Goal: Information Seeking & Learning: Learn about a topic

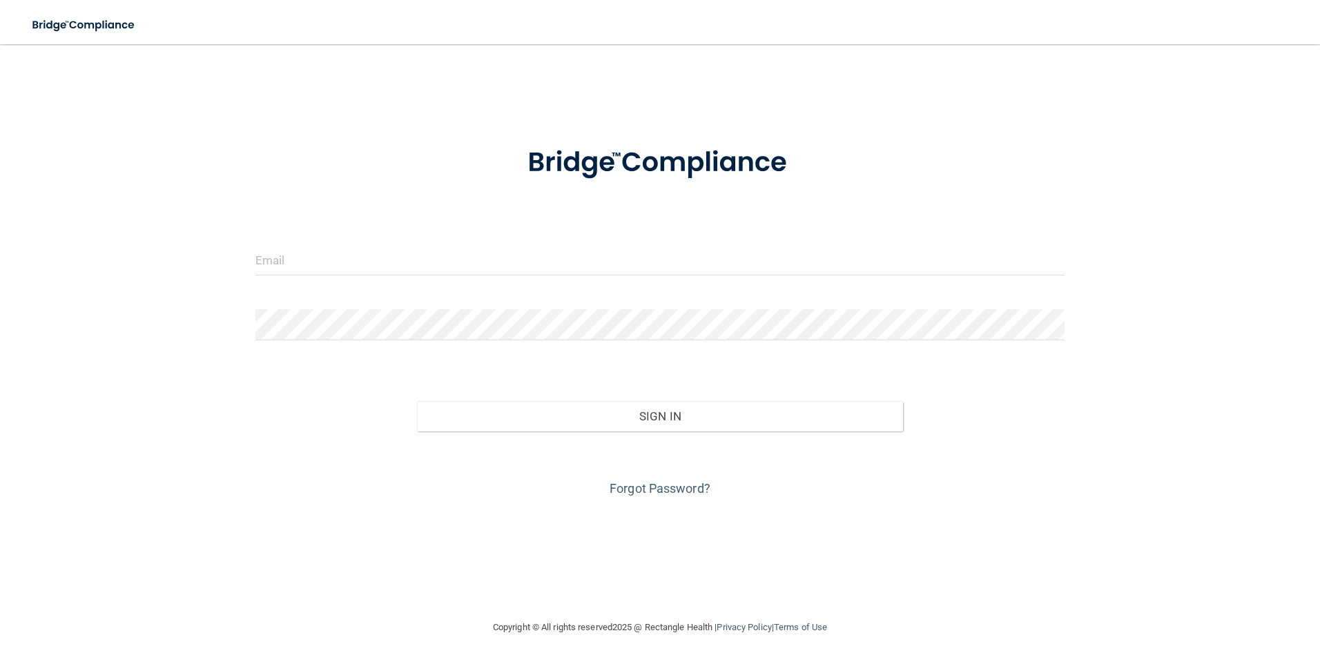
click at [322, 278] on div at bounding box center [660, 264] width 830 height 41
click at [320, 270] on input "email" at bounding box center [660, 259] width 810 height 31
type input "[EMAIL_ADDRESS][PERSON_NAME][DOMAIN_NAME]"
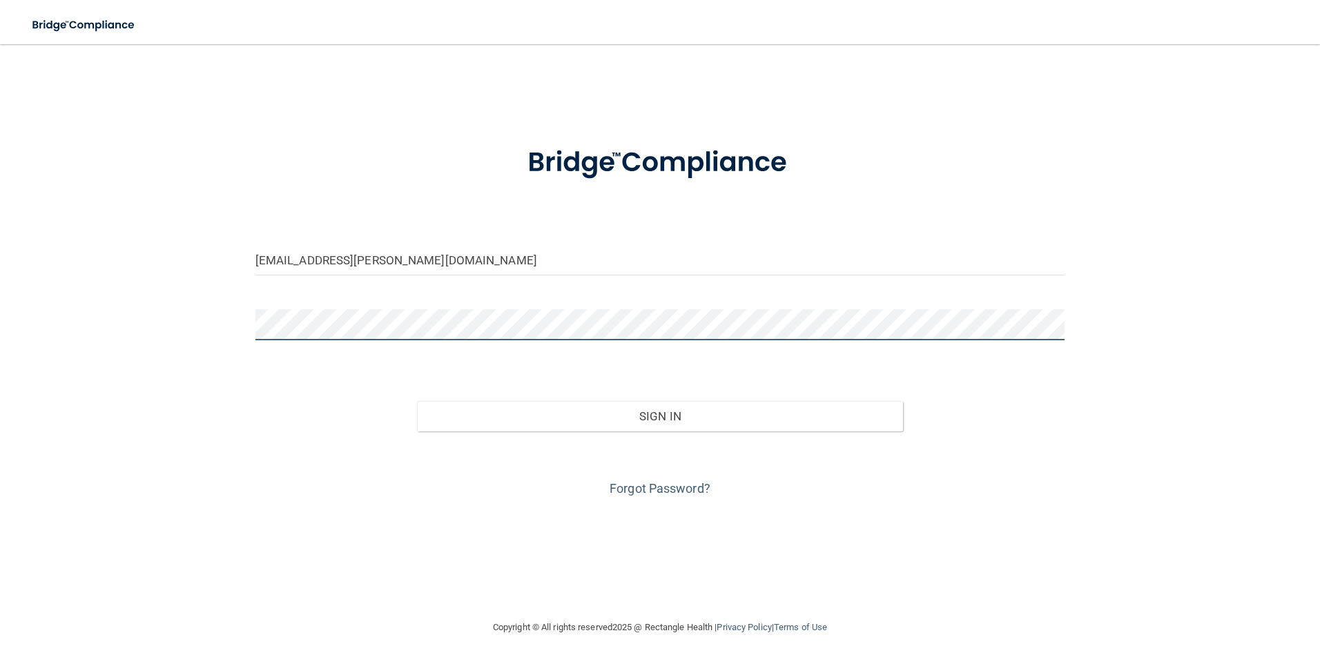
click at [417, 401] on button "Sign In" at bounding box center [660, 416] width 486 height 30
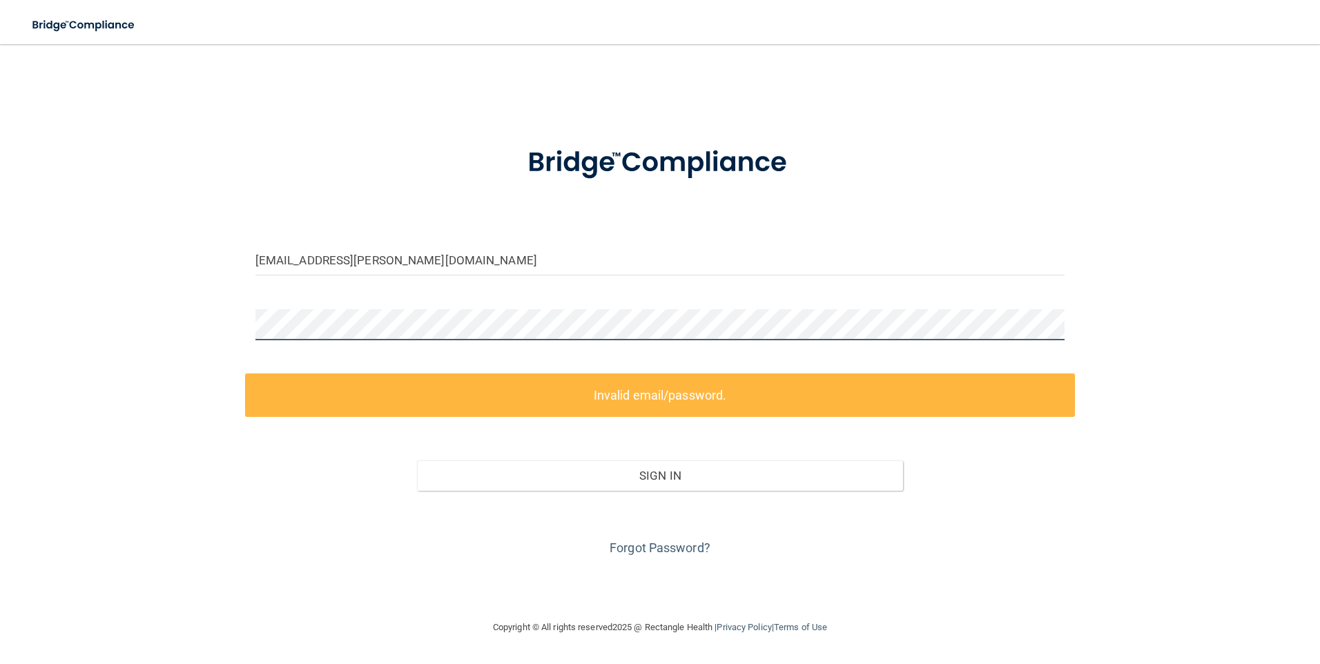
click at [189, 316] on div "corianna.allen@campsmile.com Invalid email/password. You don't have permission …" at bounding box center [660, 331] width 1265 height 547
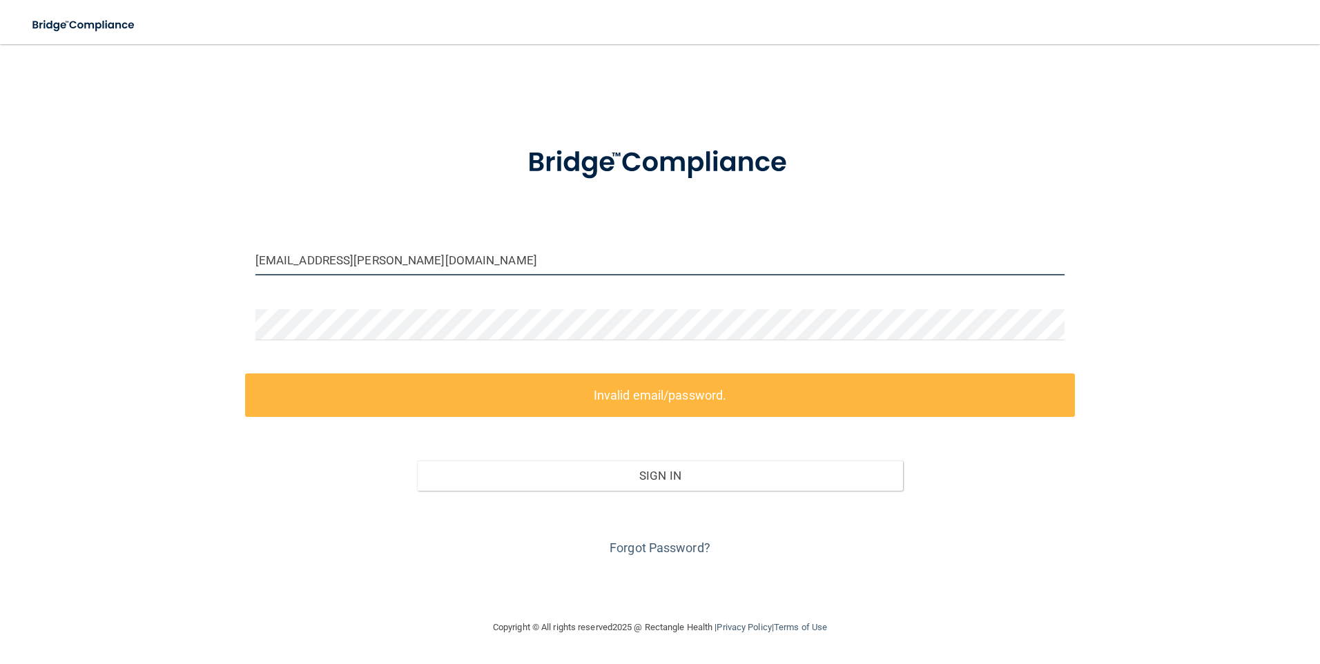
click at [372, 253] on input "[EMAIL_ADDRESS][PERSON_NAME][DOMAIN_NAME]" at bounding box center [660, 259] width 810 height 31
click at [371, 253] on input "[EMAIL_ADDRESS][PERSON_NAME][DOMAIN_NAME]" at bounding box center [660, 259] width 810 height 31
click at [668, 536] on div "Forgot Password?" at bounding box center [660, 525] width 830 height 69
click at [663, 538] on div "Forgot Password?" at bounding box center [660, 525] width 830 height 69
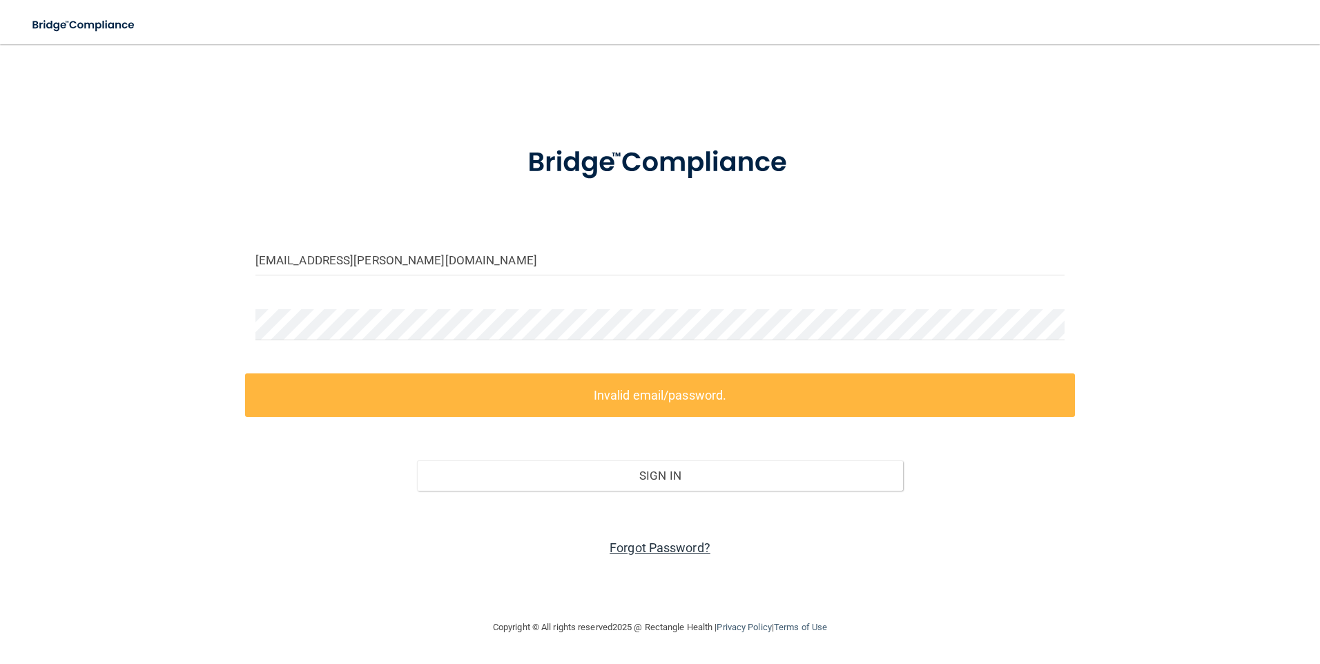
click at [659, 544] on link "Forgot Password?" at bounding box center [659, 547] width 101 height 14
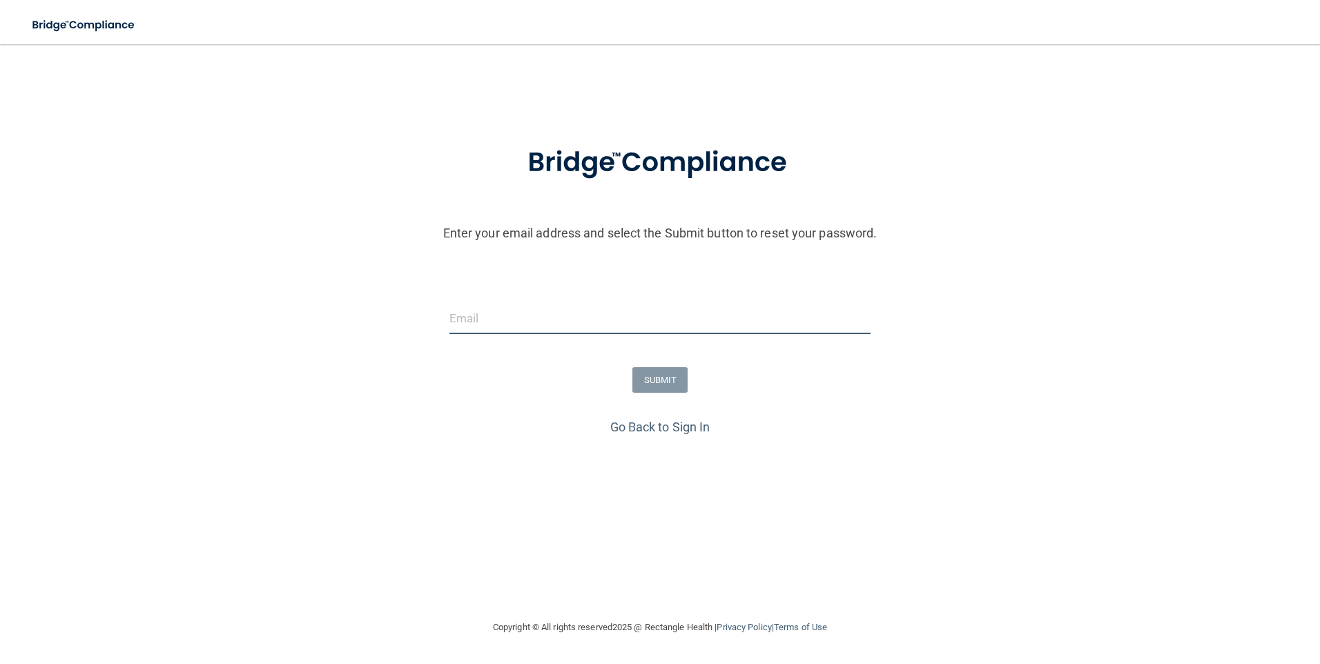
click at [713, 309] on input "email" at bounding box center [660, 318] width 422 height 31
type input "[EMAIL_ADDRESS][PERSON_NAME][DOMAIN_NAME]"
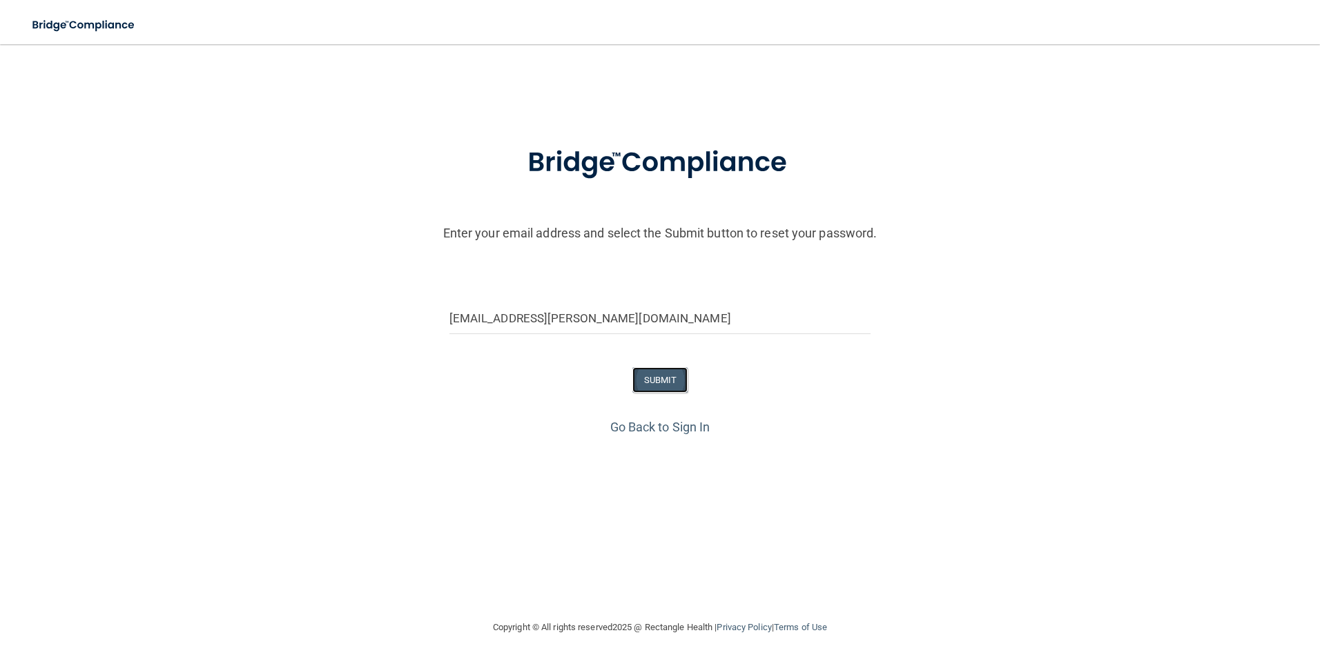
click at [663, 391] on button "SUBMIT" at bounding box center [660, 380] width 56 height 26
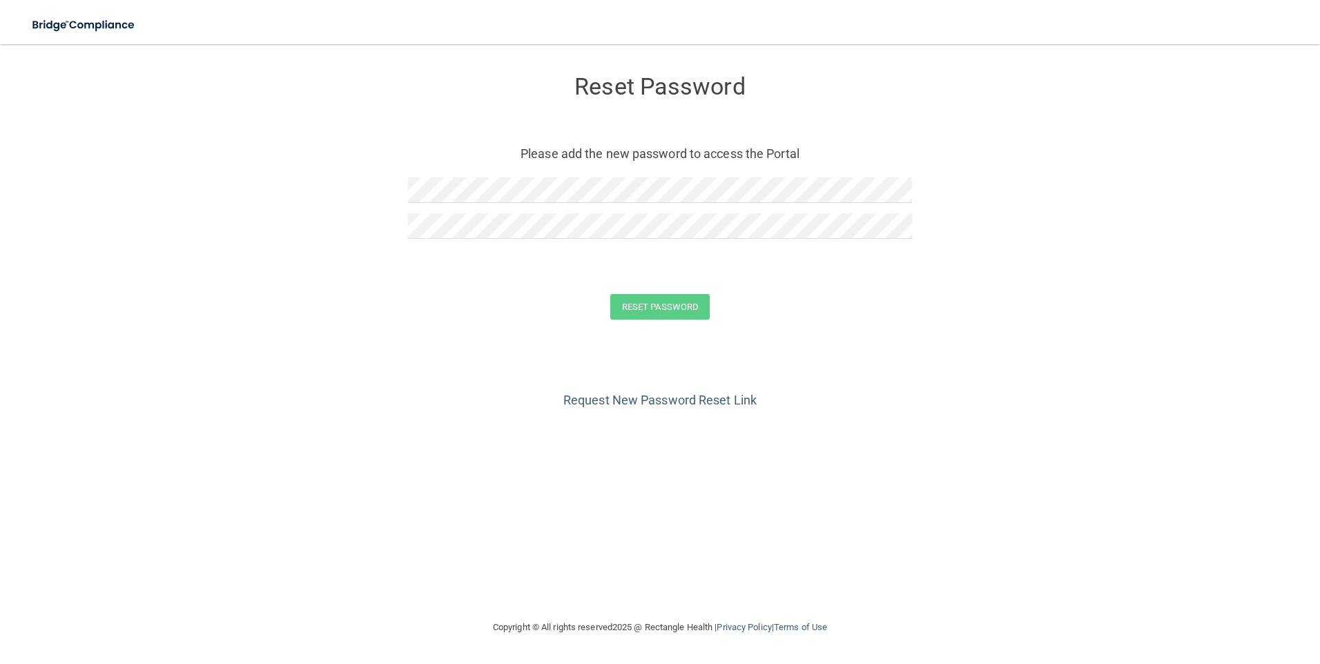
click at [506, 170] on div "Reset Password Please add the new password to access the Portal" at bounding box center [660, 159] width 504 height 202
click at [610, 294] on button "Reset Password" at bounding box center [659, 307] width 99 height 26
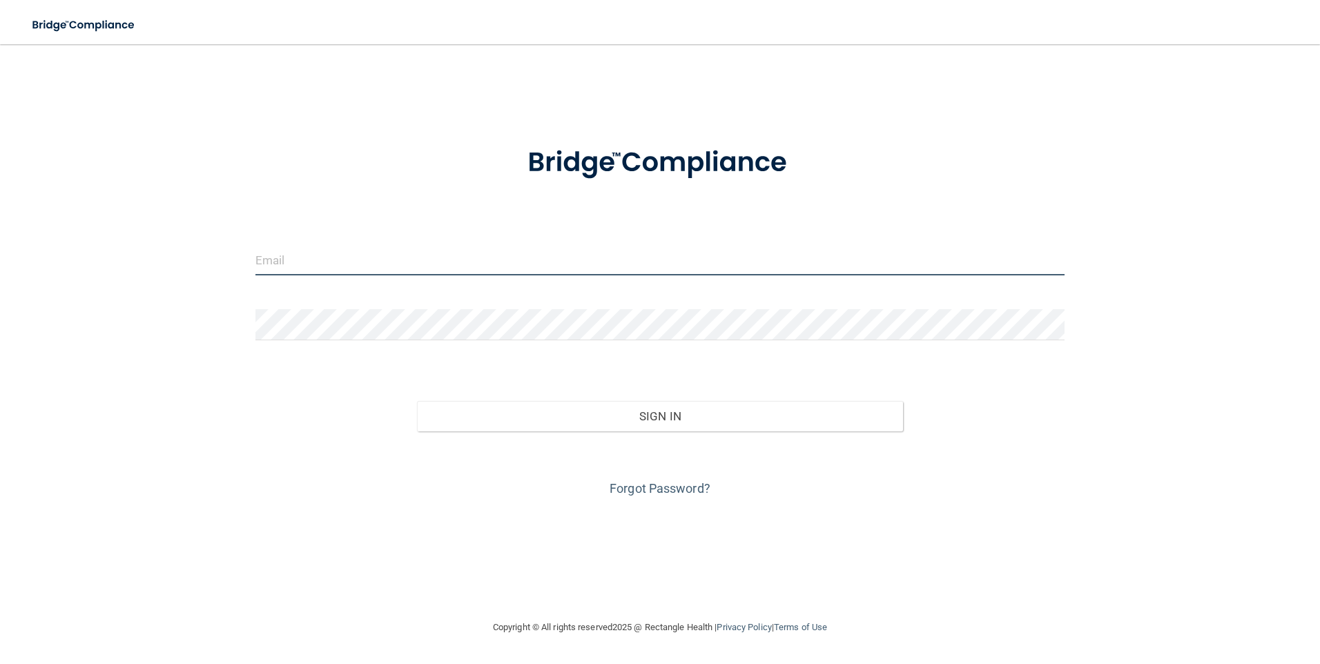
click at [326, 273] on input "email" at bounding box center [660, 259] width 810 height 31
type input "[EMAIL_ADDRESS][PERSON_NAME][DOMAIN_NAME]"
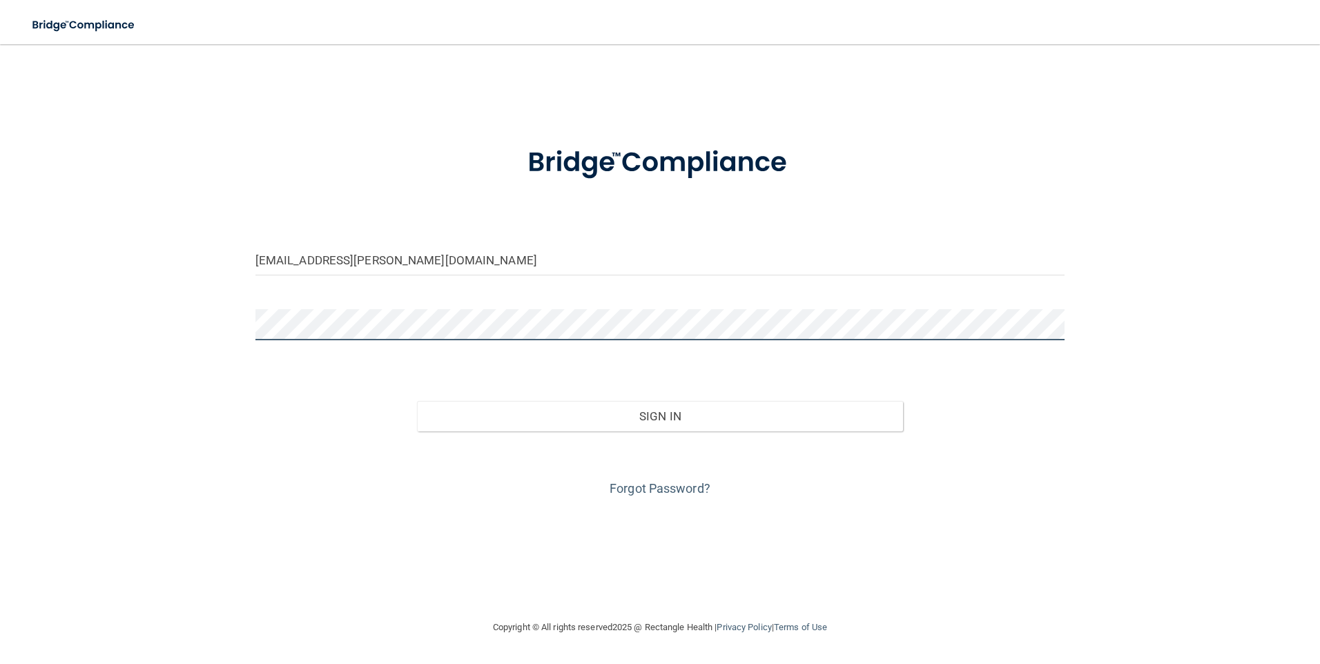
click at [417, 401] on button "Sign In" at bounding box center [660, 416] width 486 height 30
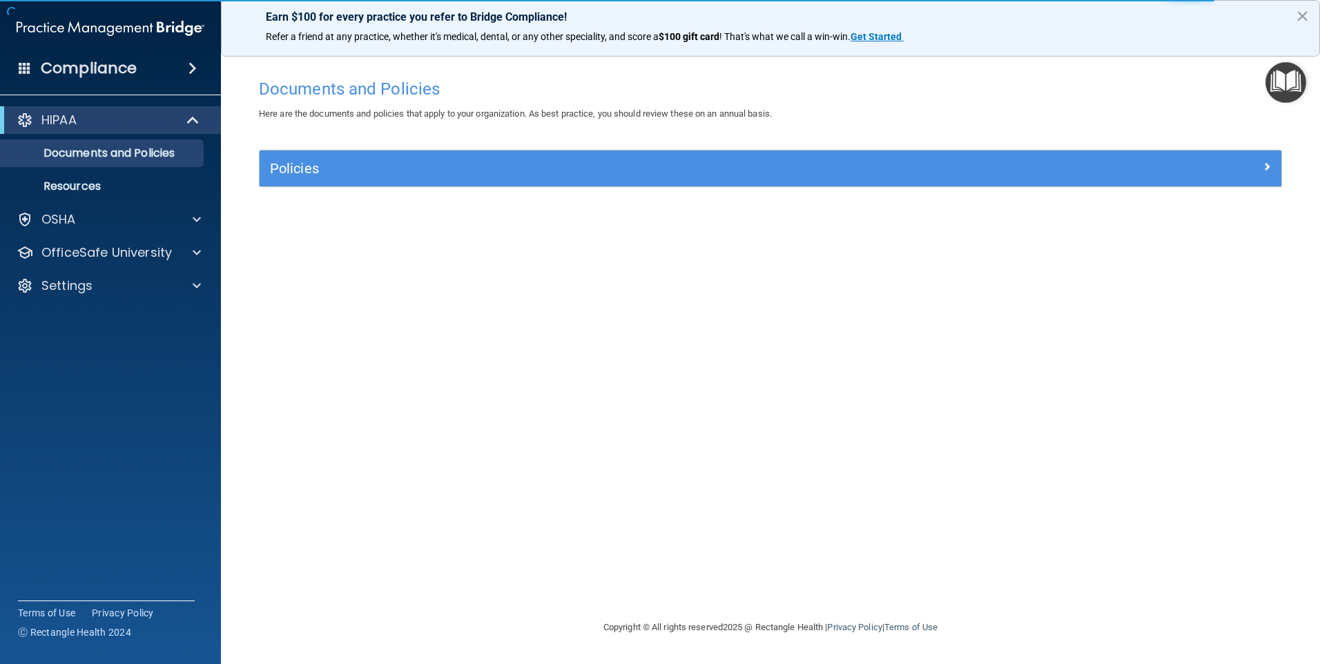
click at [181, 110] on div "HIPAA" at bounding box center [110, 120] width 221 height 28
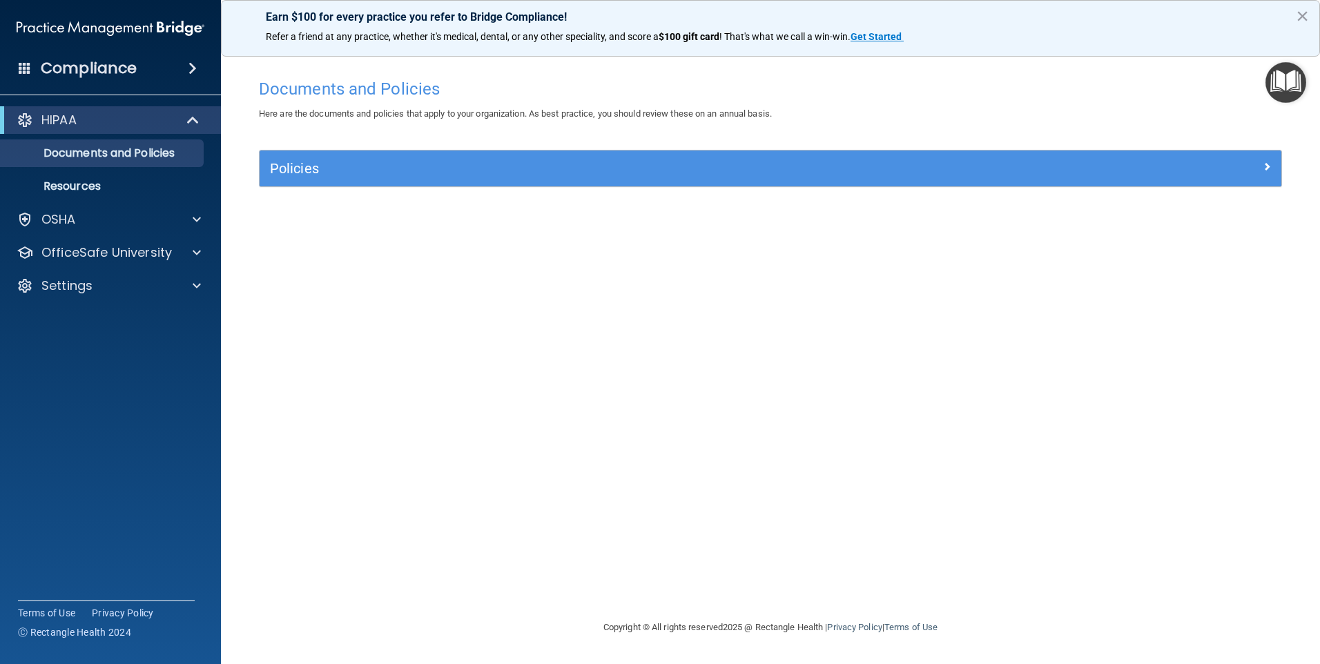
click at [1293, 93] on img "Open Resource Center" at bounding box center [1285, 82] width 41 height 41
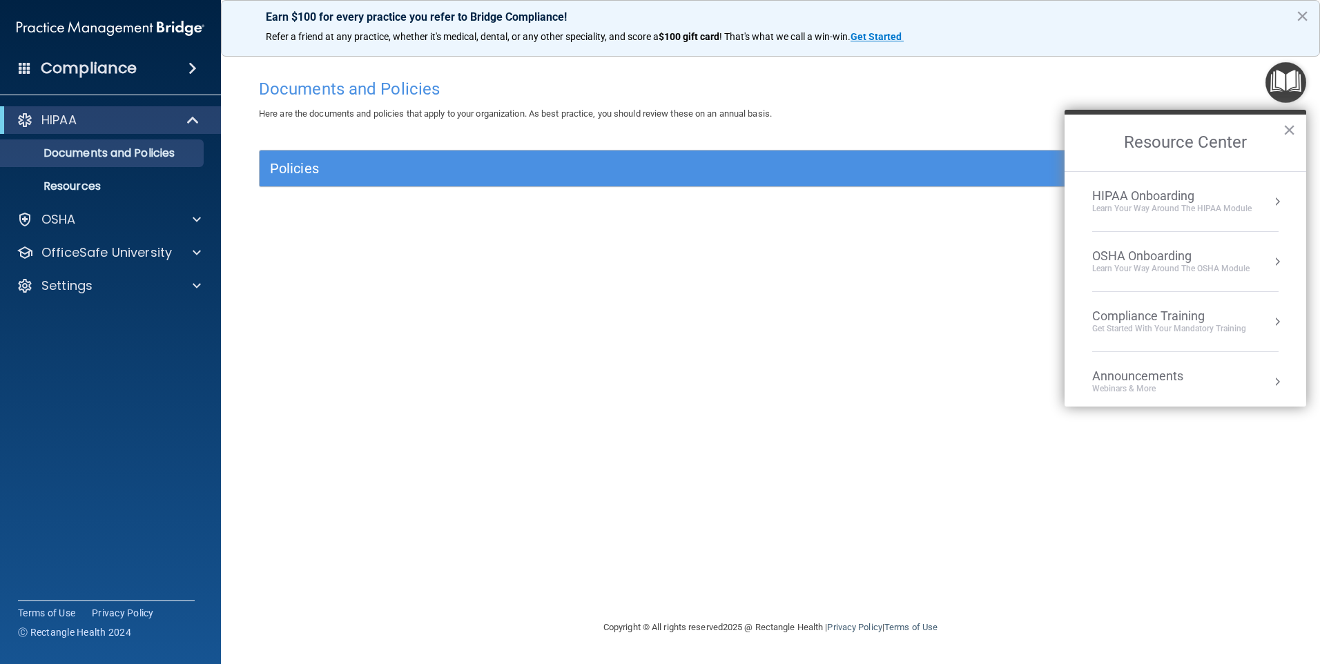
click at [384, 611] on footer "Copyright © All rights reserved 2025 @ Rectangle Health | Privacy Policy | Term…" at bounding box center [770, 627] width 1044 height 45
click at [382, 320] on div "Documents and Policies Here are the documents and policies that apply to your o…" at bounding box center [770, 345] width 1044 height 547
click at [1233, 208] on div "Learn Your Way around the HIPAA module" at bounding box center [1171, 209] width 159 height 12
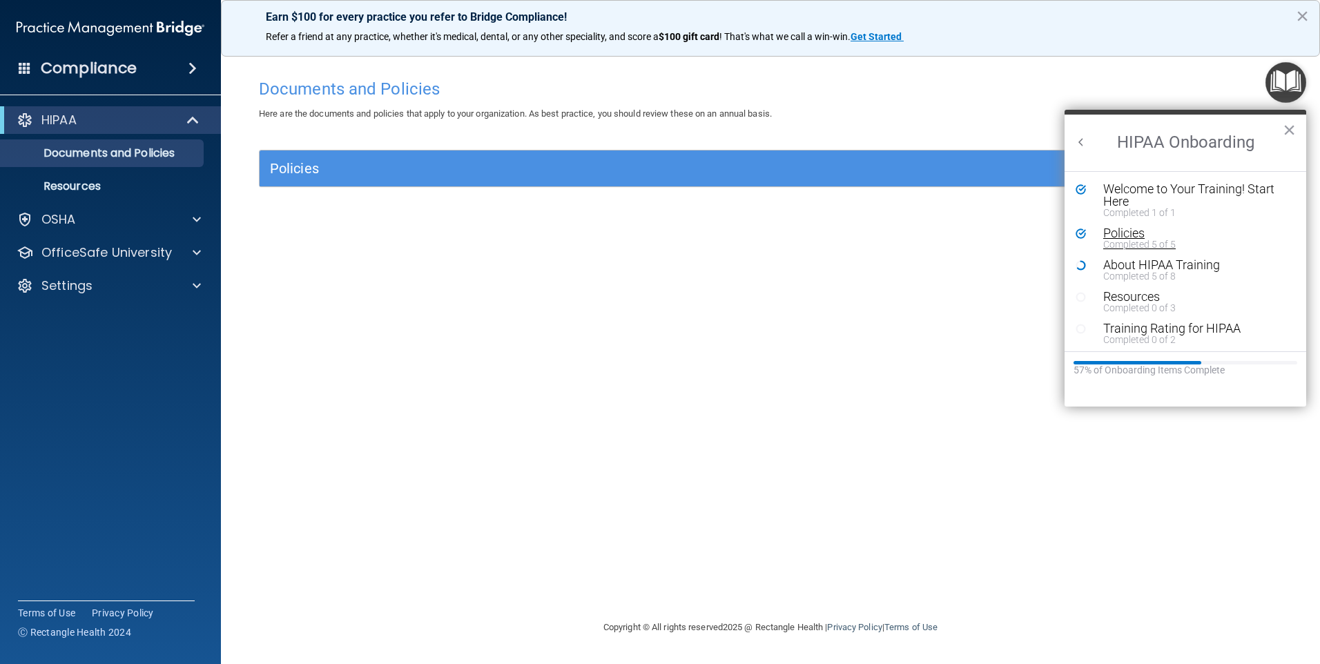
scroll to position [3, 0]
click at [1146, 338] on div "Completed 0 of 2" at bounding box center [1190, 337] width 175 height 10
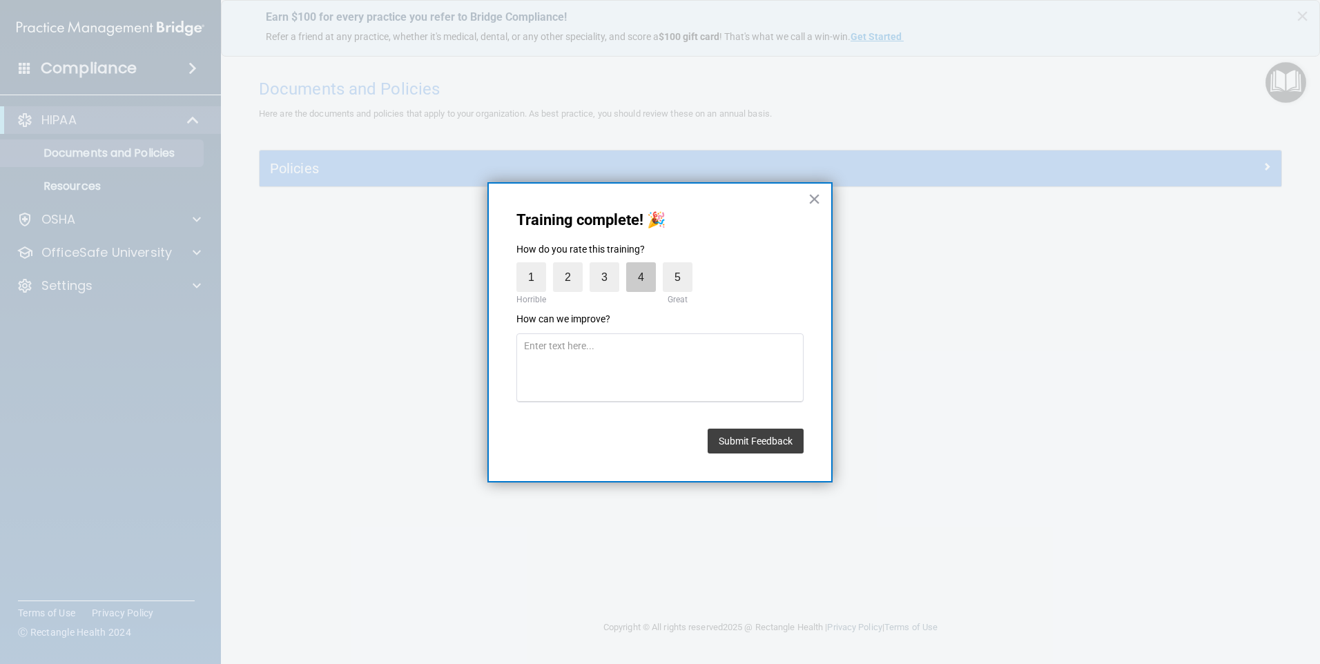
click at [637, 284] on label "4" at bounding box center [641, 277] width 30 height 30
click at [609, 266] on input "4" at bounding box center [609, 266] width 0 height 0
click at [728, 433] on button "Submit Feedback" at bounding box center [756, 441] width 96 height 25
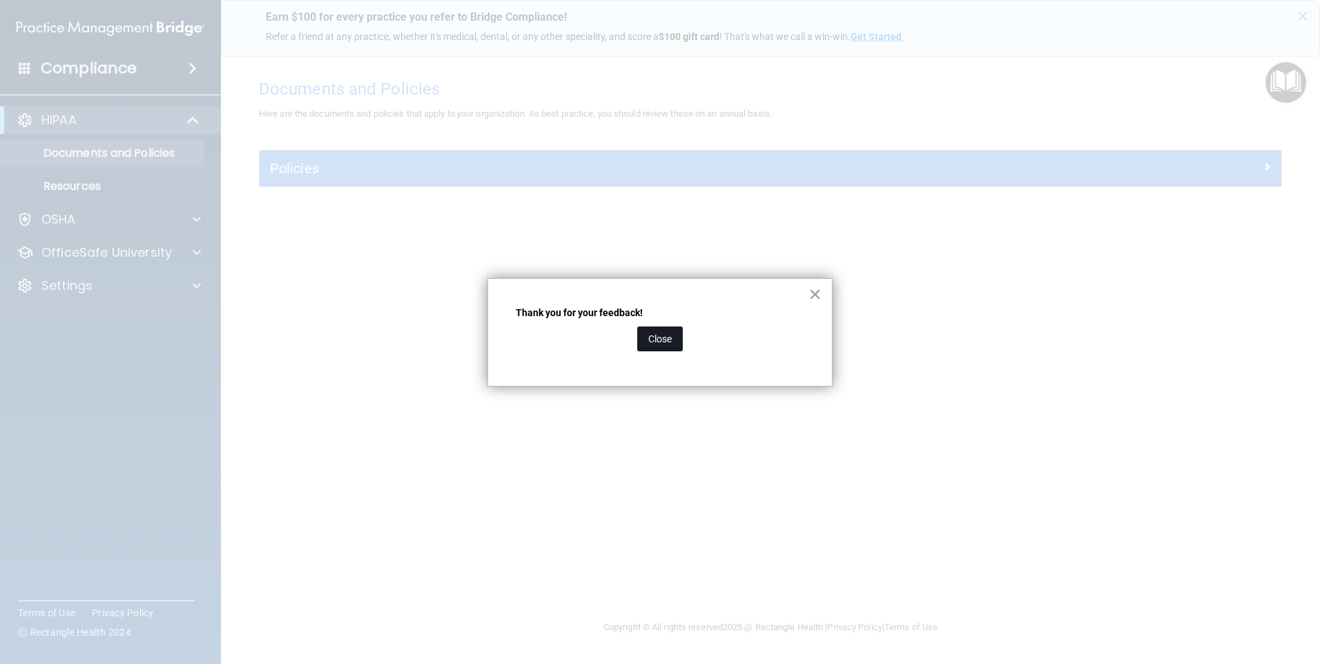
click at [657, 340] on button "Close" at bounding box center [660, 338] width 46 height 25
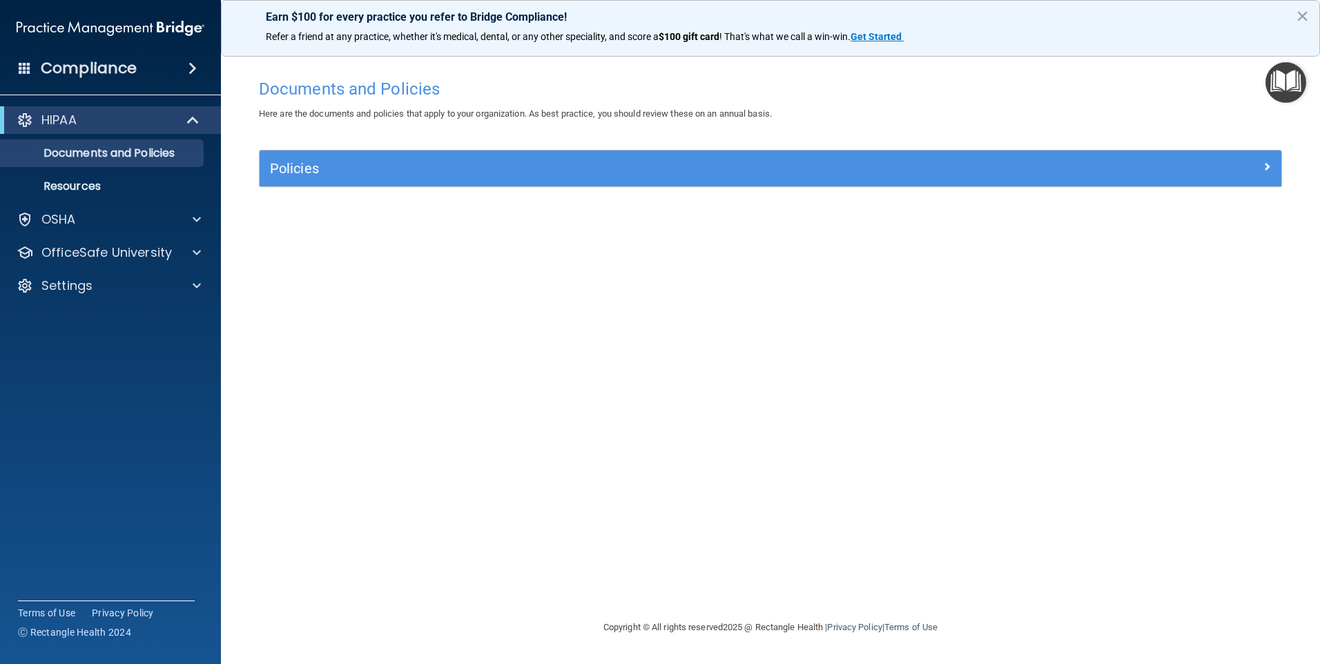
click at [564, 367] on div "Documents and Policies Here are the documents and policies that apply to your o…" at bounding box center [770, 345] width 1044 height 547
click at [1265, 86] on h4 "Documents and Policies" at bounding box center [770, 89] width 1023 height 18
click at [1290, 86] on img "Open Resource Center" at bounding box center [1285, 82] width 41 height 41
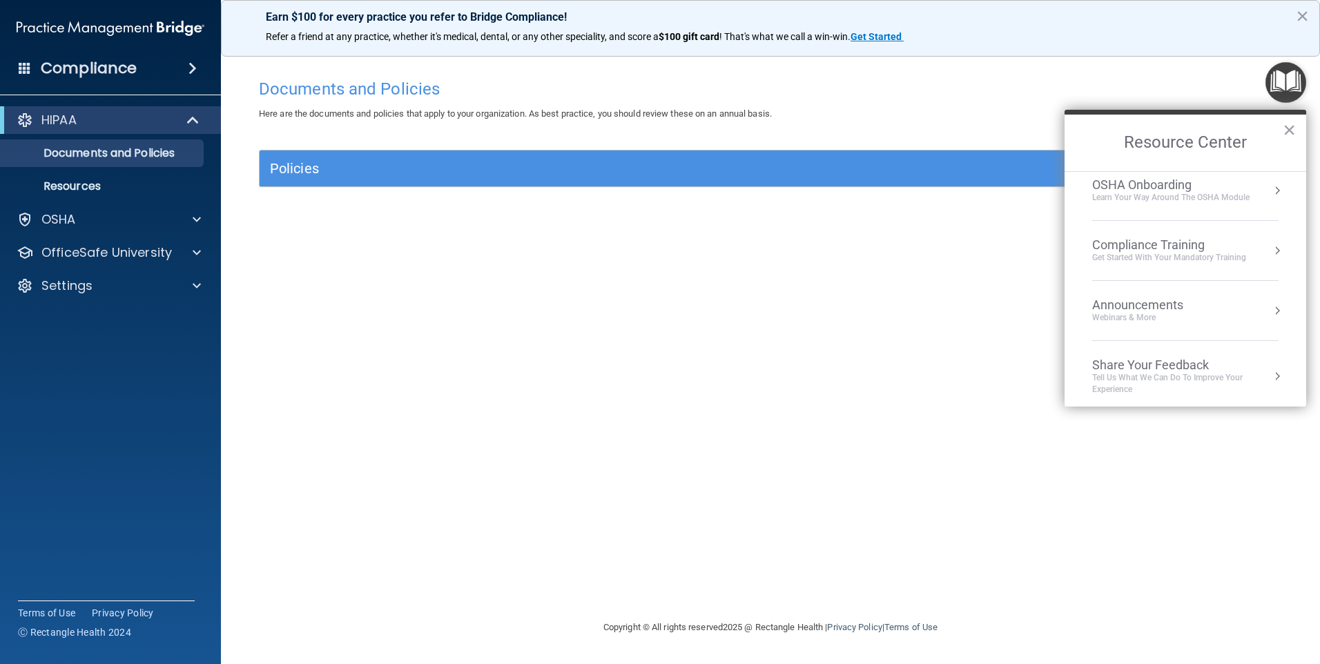
scroll to position [0, 0]
click at [1180, 195] on div "HIPAA Onboarding" at bounding box center [1171, 195] width 159 height 15
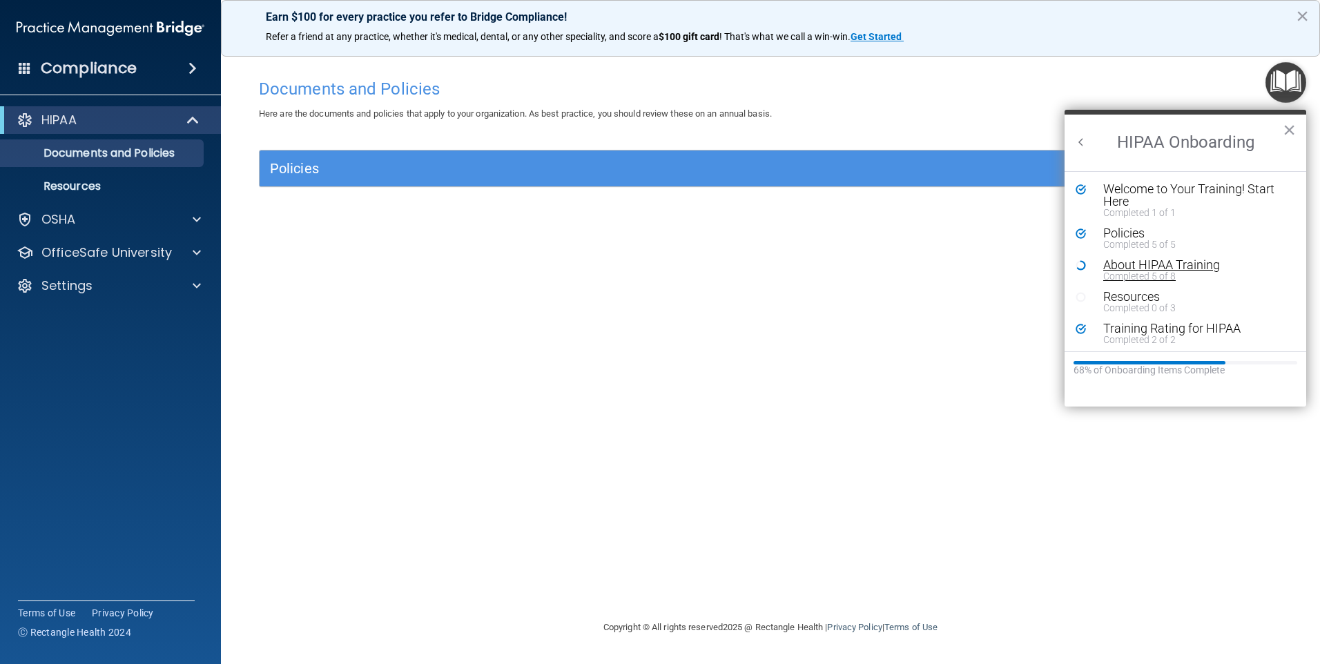
click at [1152, 280] on div "Completed 5 of 8" at bounding box center [1190, 276] width 175 height 10
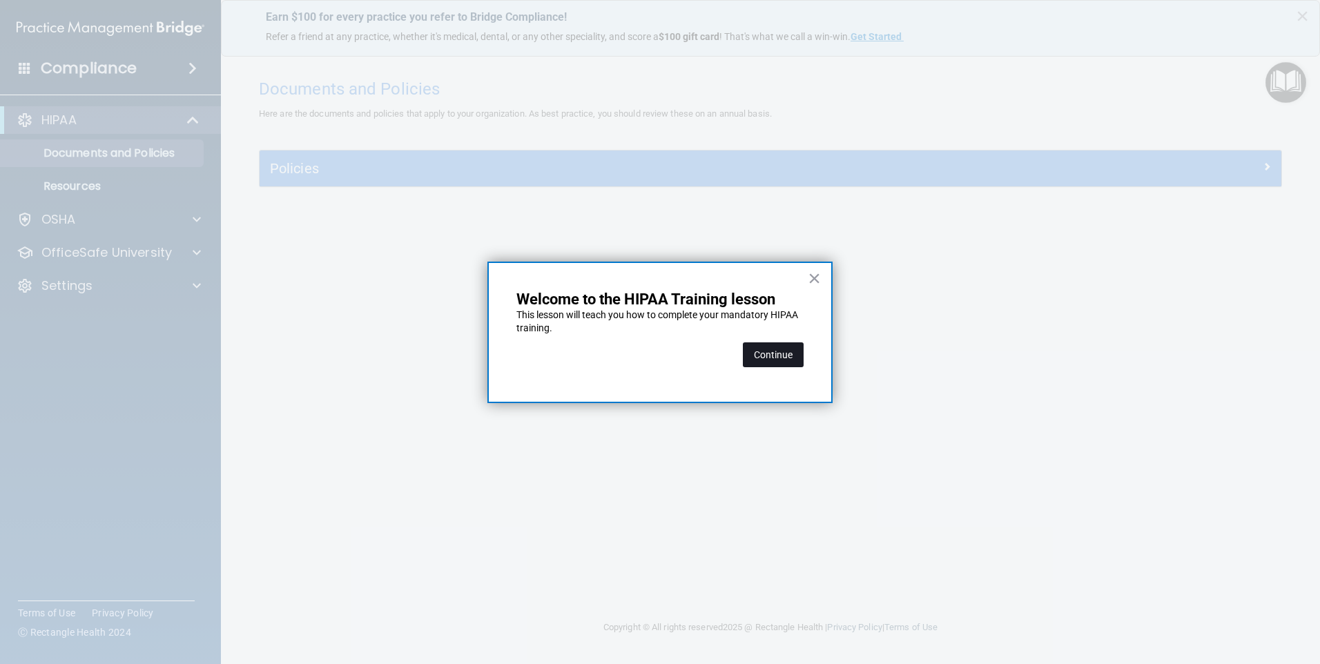
click at [782, 354] on button "Continue" at bounding box center [773, 354] width 61 height 25
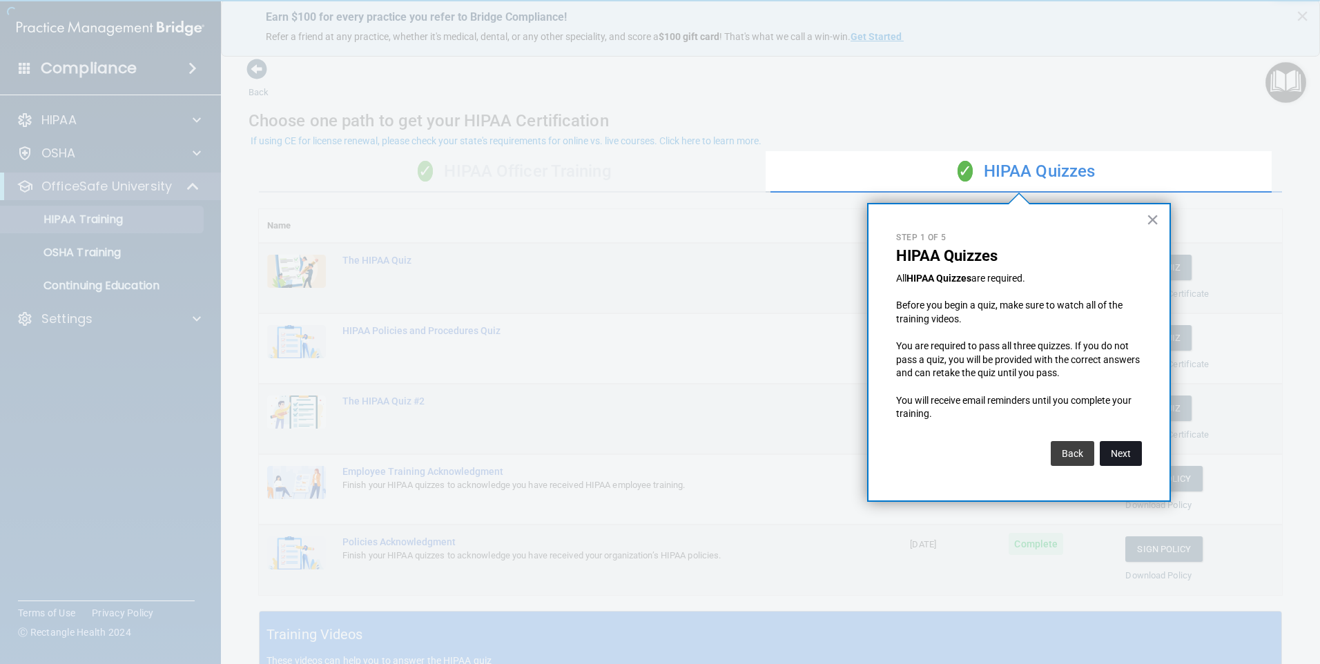
click at [1126, 452] on button "Next" at bounding box center [1121, 453] width 42 height 25
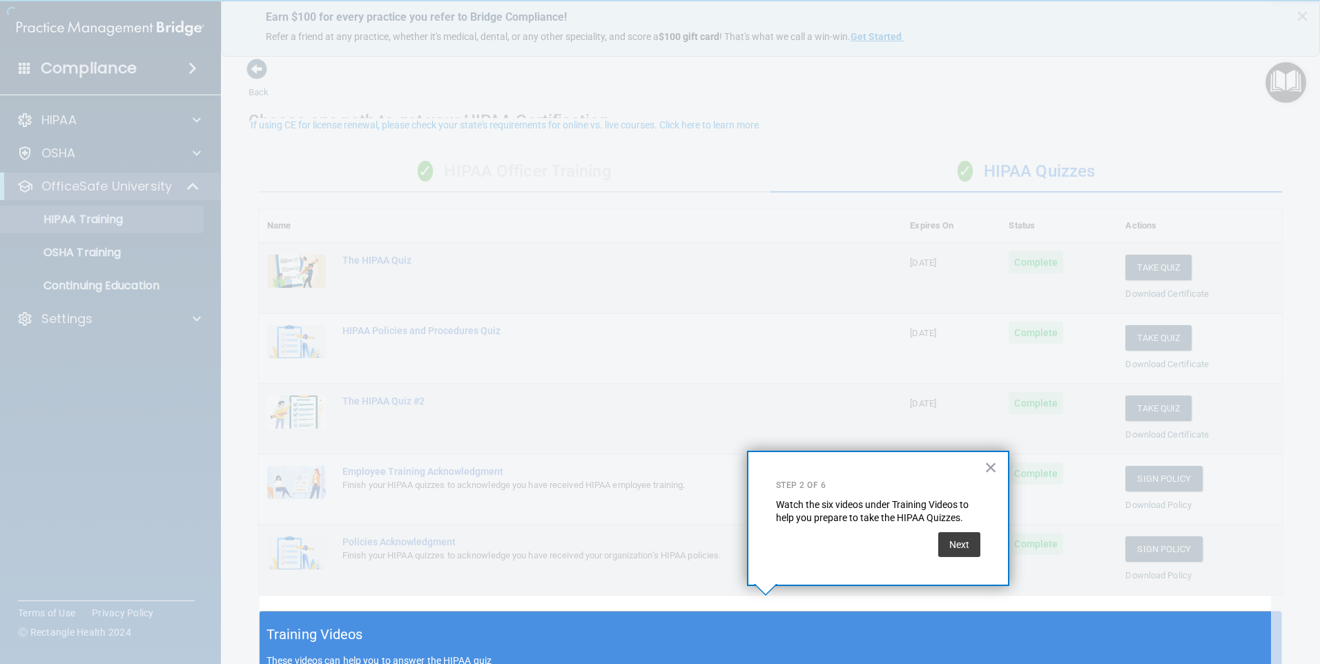
scroll to position [16, 0]
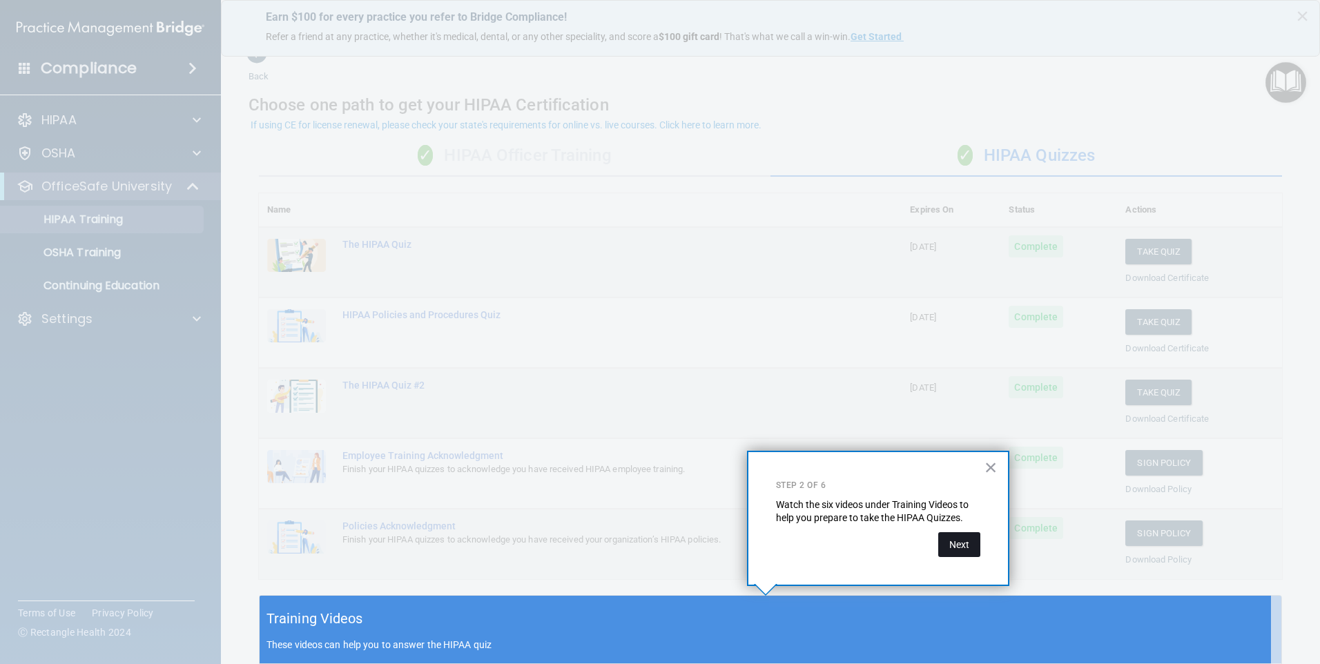
click at [968, 541] on button "Next" at bounding box center [959, 544] width 42 height 25
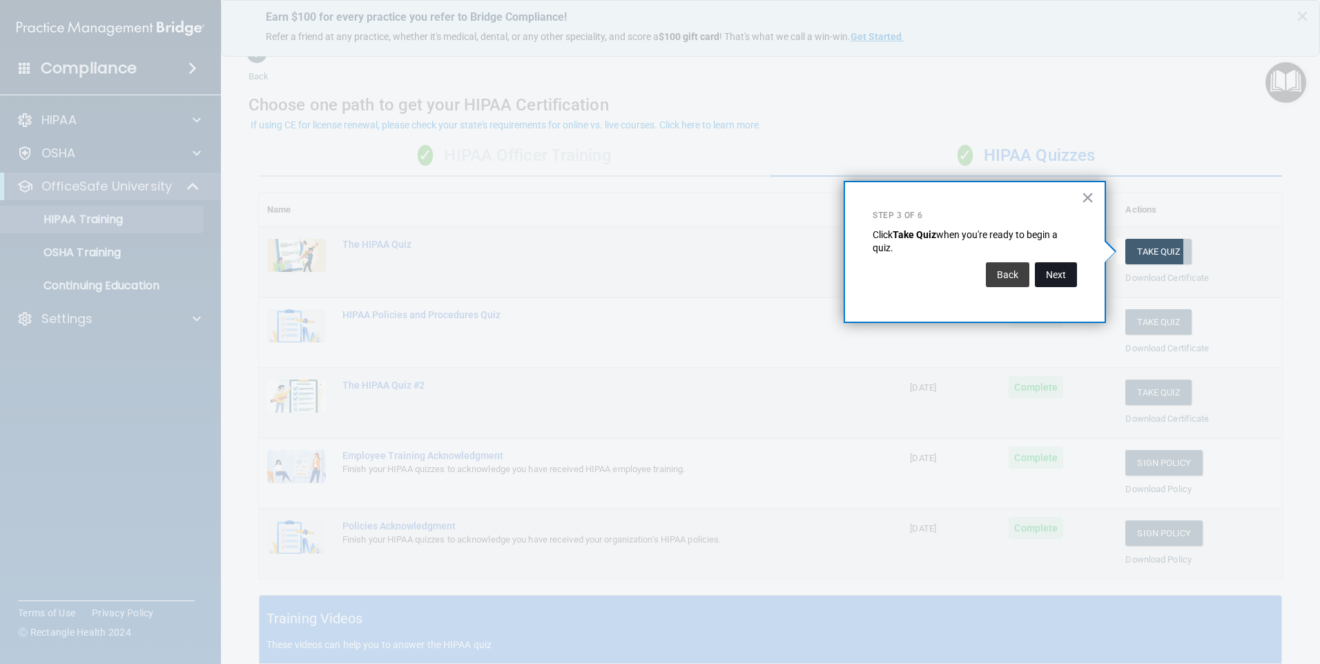
click at [1062, 280] on button "Next" at bounding box center [1056, 274] width 42 height 25
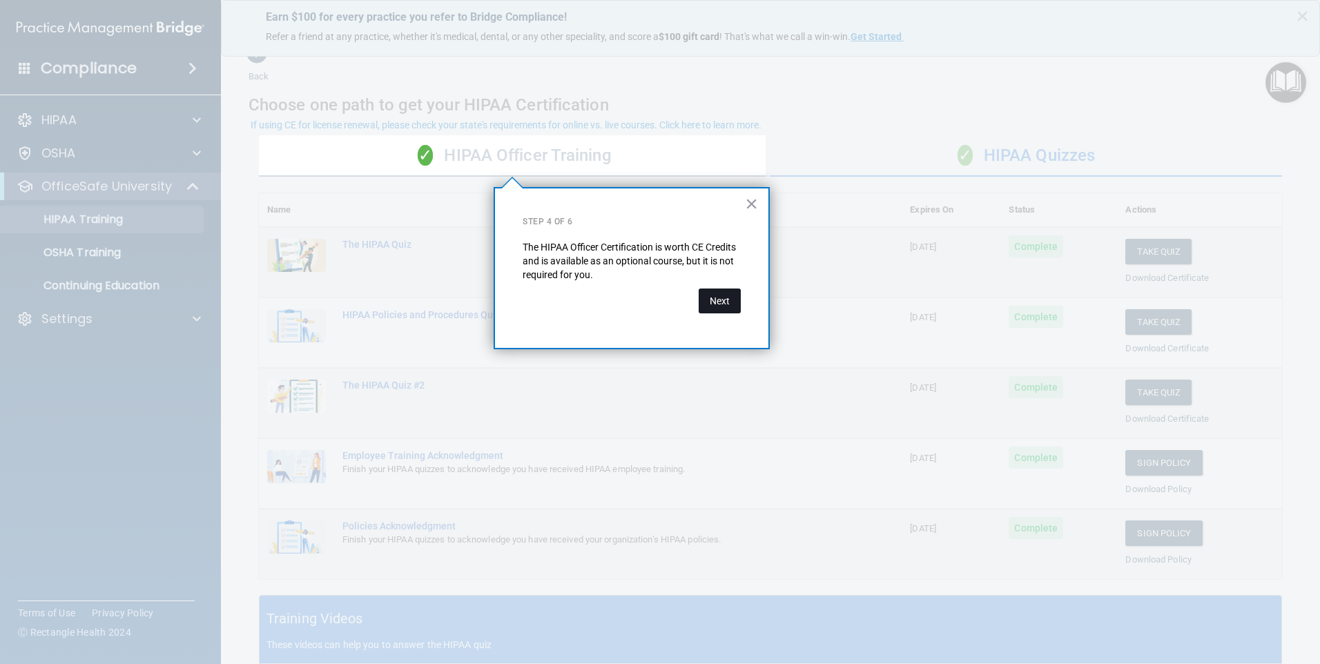
click at [710, 300] on button "Next" at bounding box center [720, 301] width 42 height 25
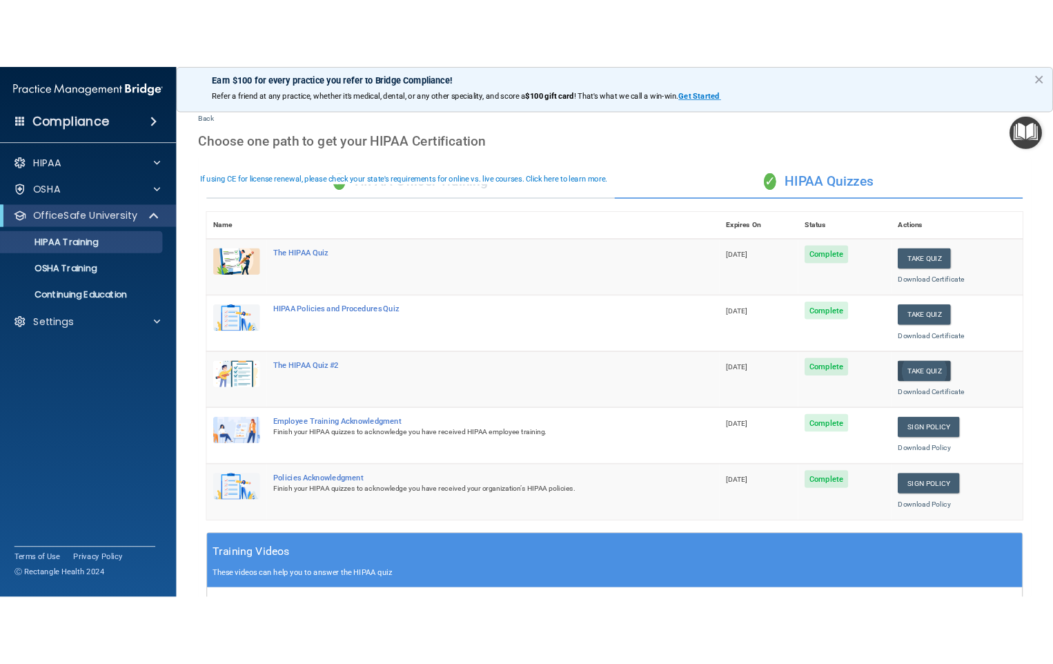
scroll to position [0, 0]
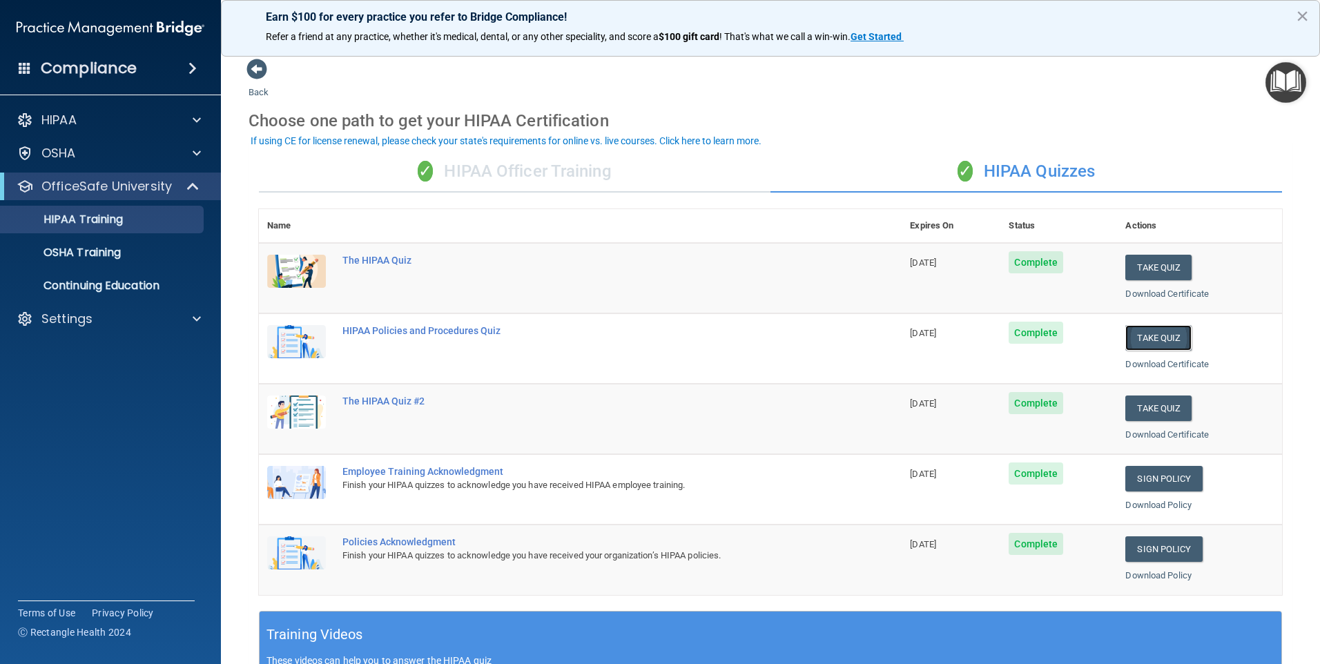
click at [1125, 331] on button "Take Quiz" at bounding box center [1158, 338] width 66 height 26
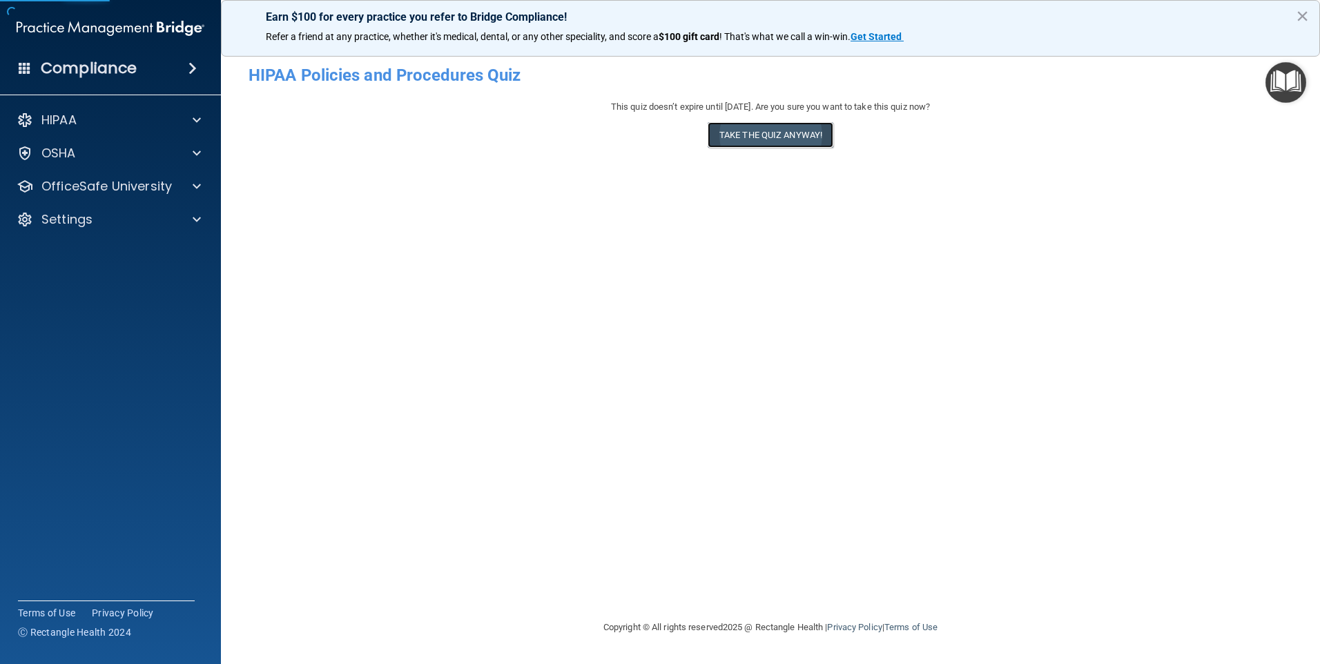
click at [794, 137] on button "Take the quiz anyway!" at bounding box center [771, 135] width 126 height 26
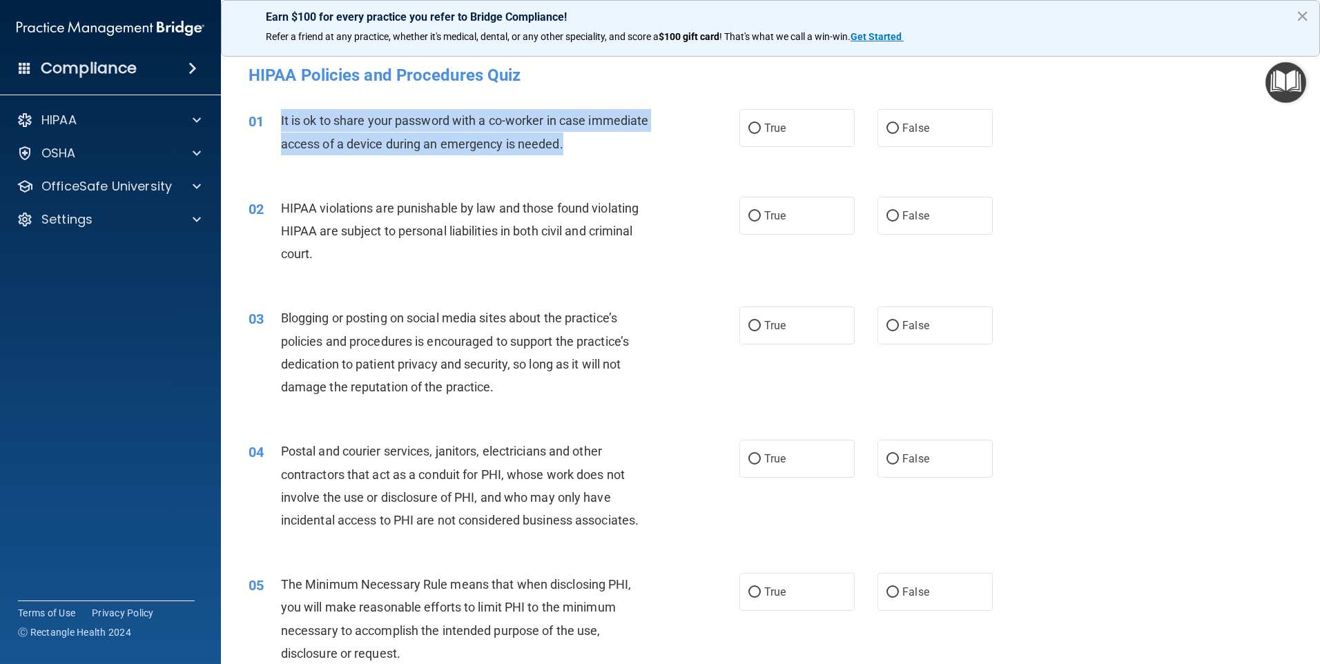
drag, startPoint x: 274, startPoint y: 116, endPoint x: 630, endPoint y: 146, distance: 357.4
click at [630, 146] on div "01 It is ok to share your password with a co-worker in case immediate access of…" at bounding box center [494, 135] width 532 height 52
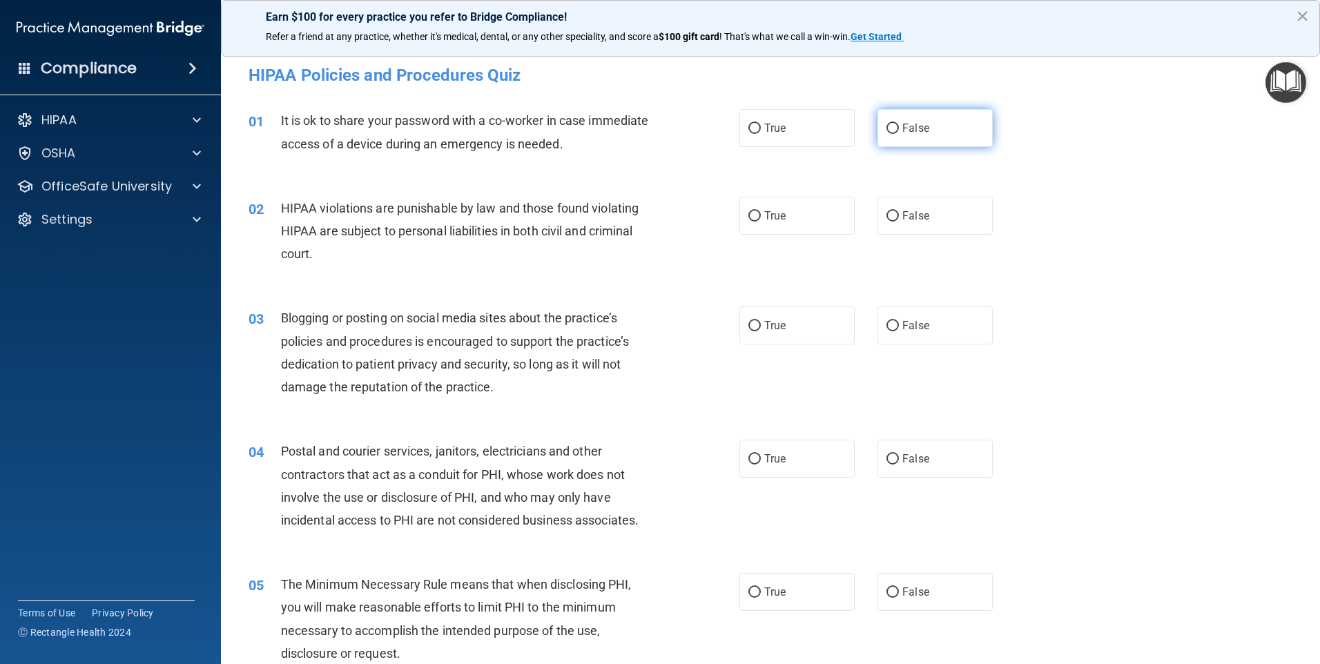
click at [923, 132] on label "False" at bounding box center [934, 128] width 115 height 38
click at [899, 132] on input "False" at bounding box center [892, 129] width 12 height 10
radio input "true"
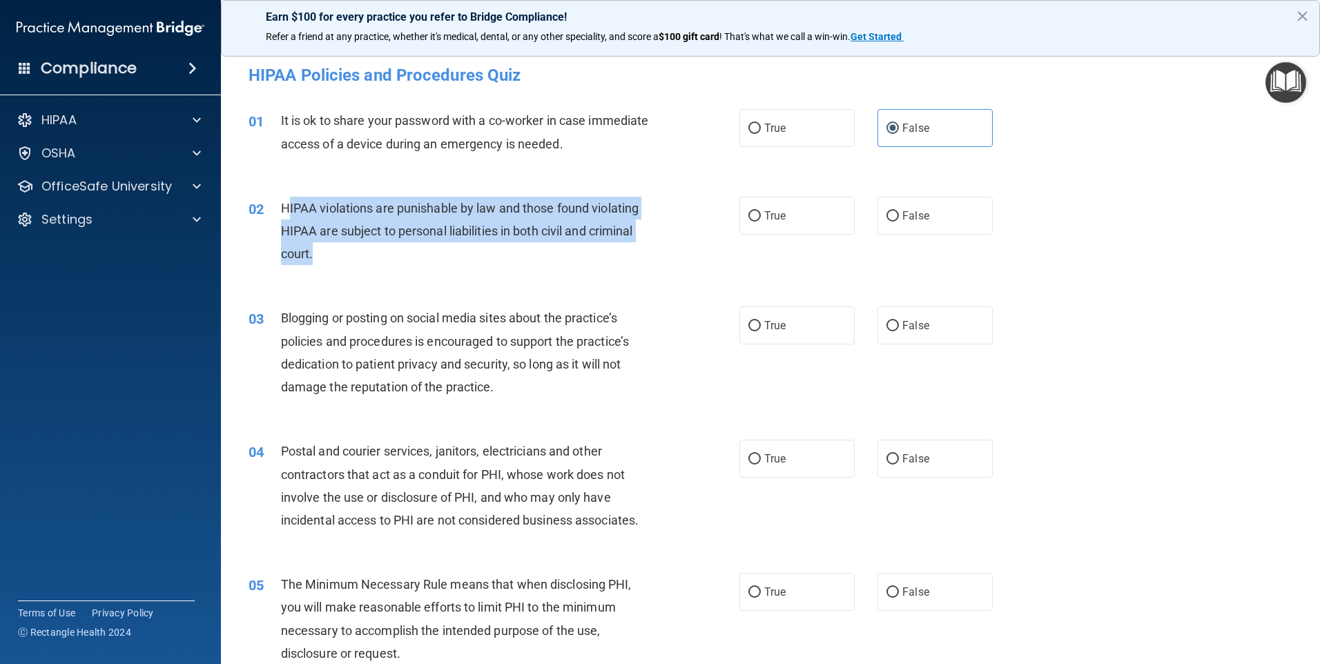
drag, startPoint x: 289, startPoint y: 209, endPoint x: 348, endPoint y: 269, distance: 84.0
click at [348, 269] on div "02 HIPAA violations are punishable by law and those found violating HIPAA are s…" at bounding box center [494, 235] width 532 height 76
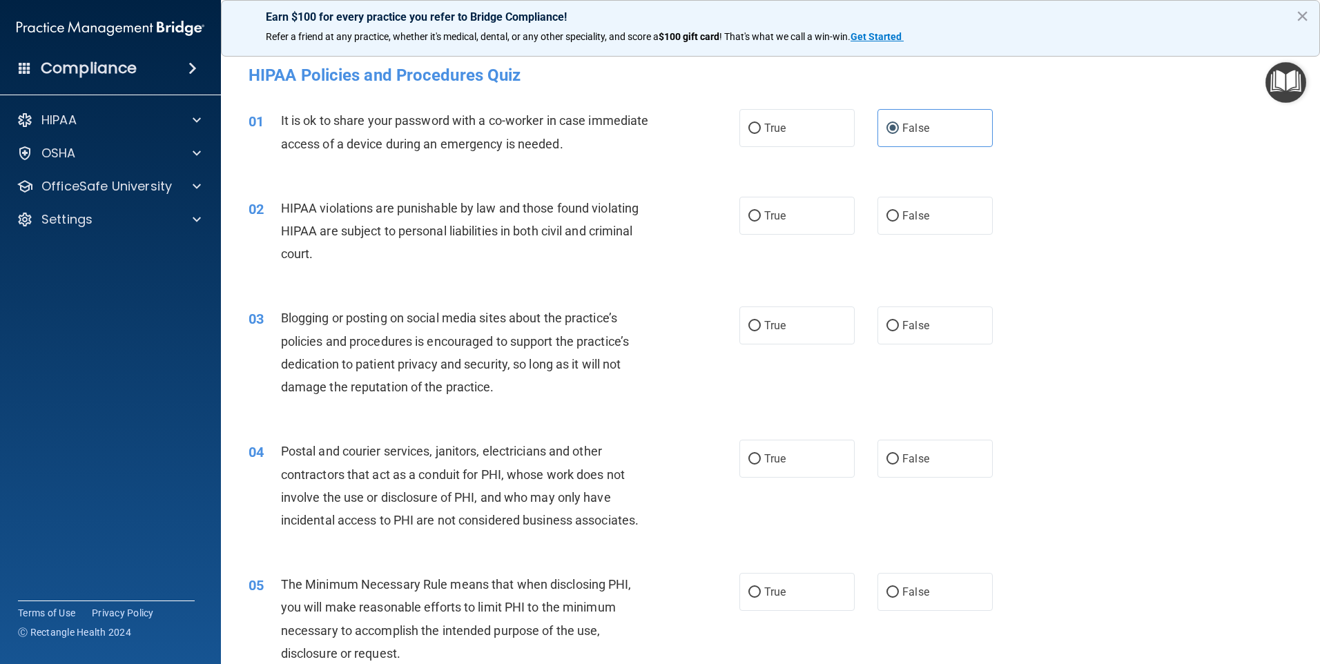
drag, startPoint x: 348, startPoint y: 269, endPoint x: 273, endPoint y: 215, distance: 92.0
click at [273, 215] on div "02" at bounding box center [259, 210] width 43 height 26
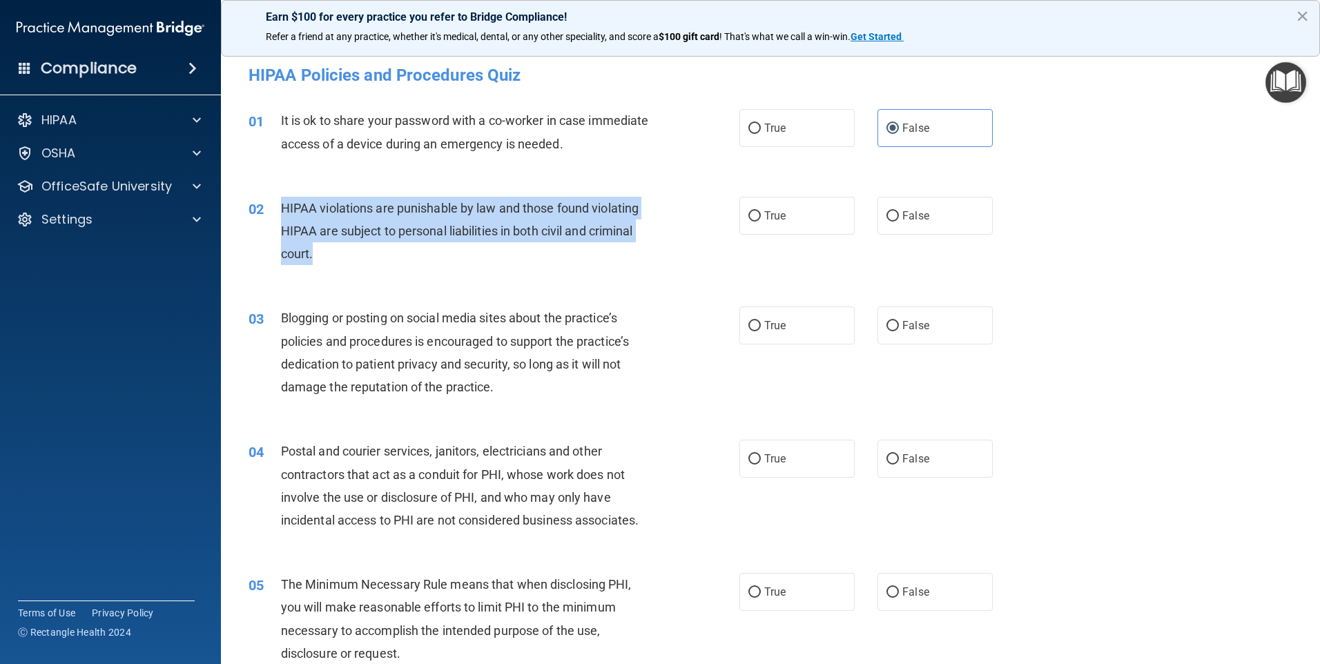
drag, startPoint x: 276, startPoint y: 206, endPoint x: 336, endPoint y: 261, distance: 81.6
click at [336, 261] on div "02 HIPAA violations are punishable by law and those found violating HIPAA are s…" at bounding box center [494, 235] width 532 height 76
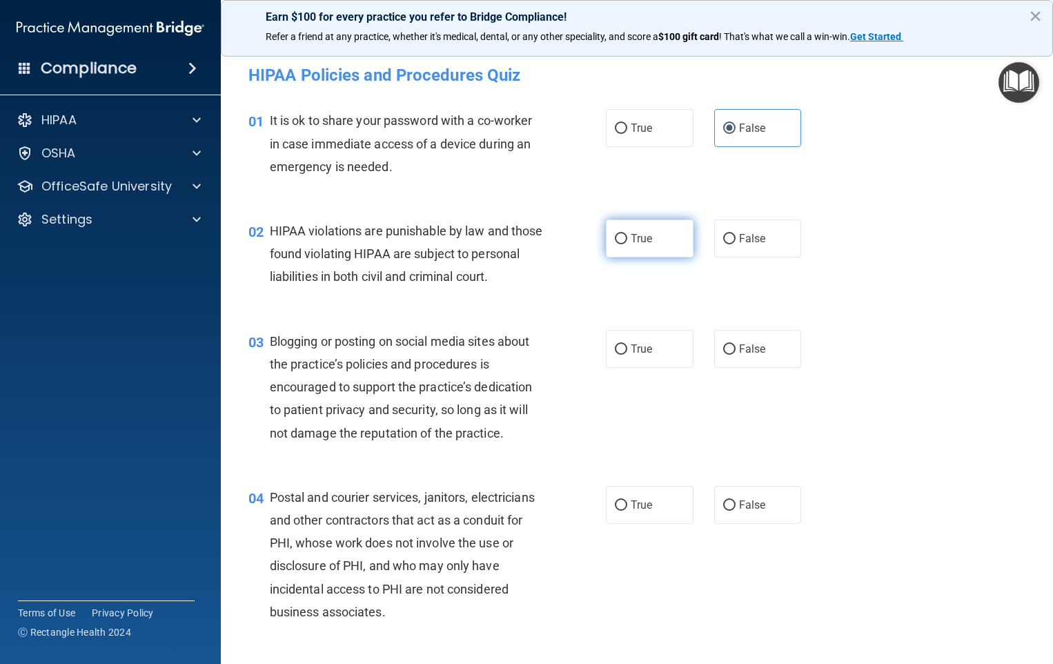
click at [668, 225] on label "True" at bounding box center [650, 239] width 88 height 38
click at [627, 234] on input "True" at bounding box center [621, 239] width 12 height 10
radio input "true"
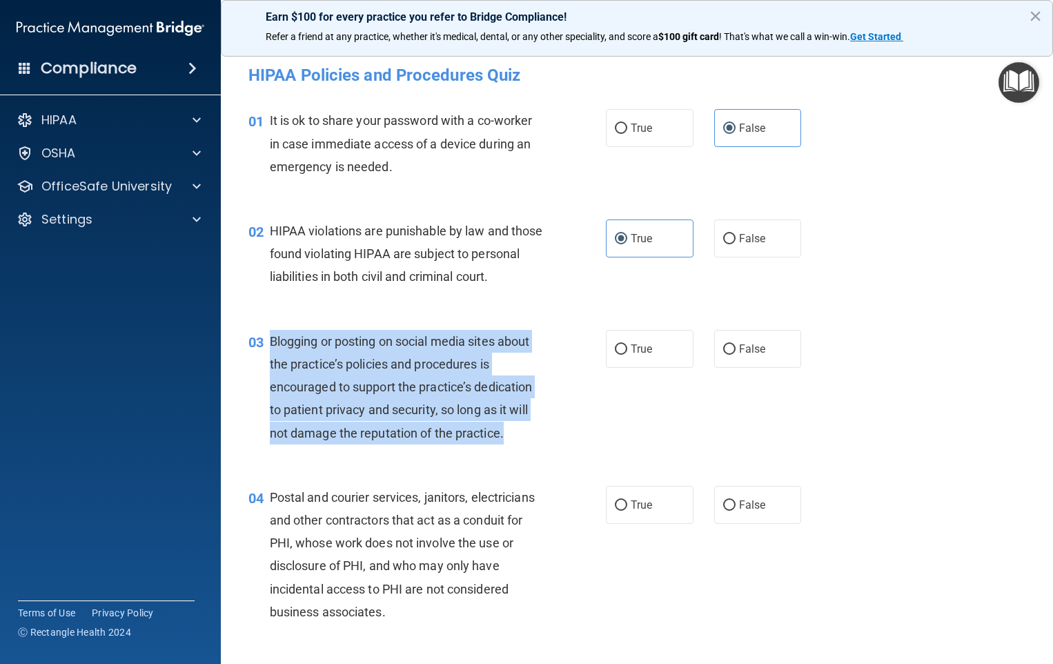
drag, startPoint x: 269, startPoint y: 362, endPoint x: 531, endPoint y: 469, distance: 282.9
click at [531, 451] on div "03 Blogging or posting on social media sites about the practice’s policies and …" at bounding box center [427, 390] width 399 height 121
click at [302, 402] on span "Blogging or posting on social media sites about the practice’s policies and pro…" at bounding box center [401, 387] width 263 height 106
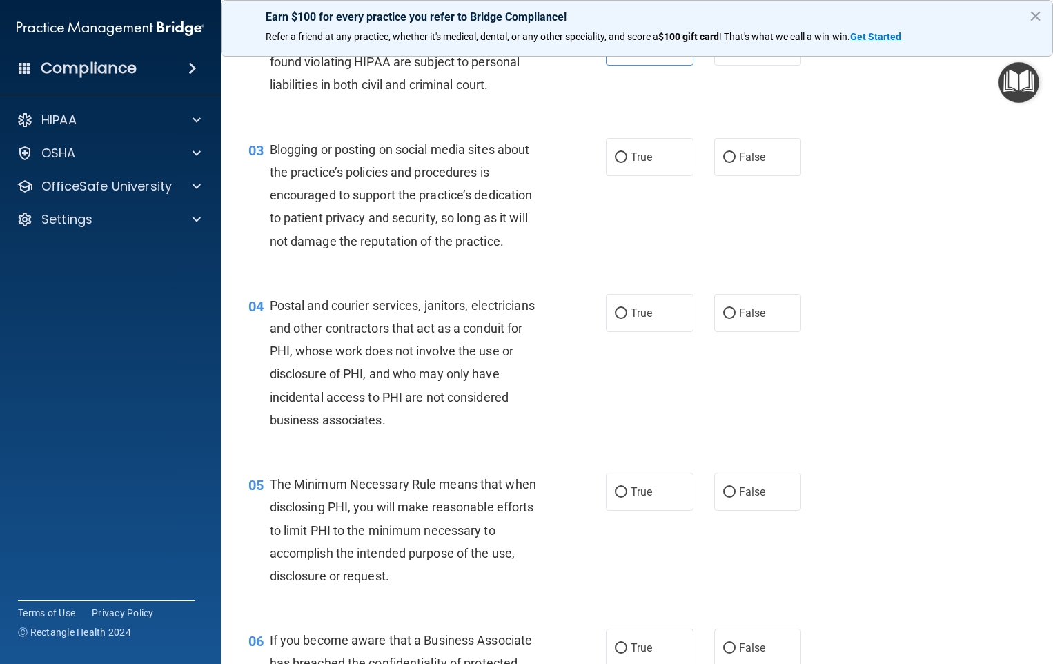
scroll to position [207, 0]
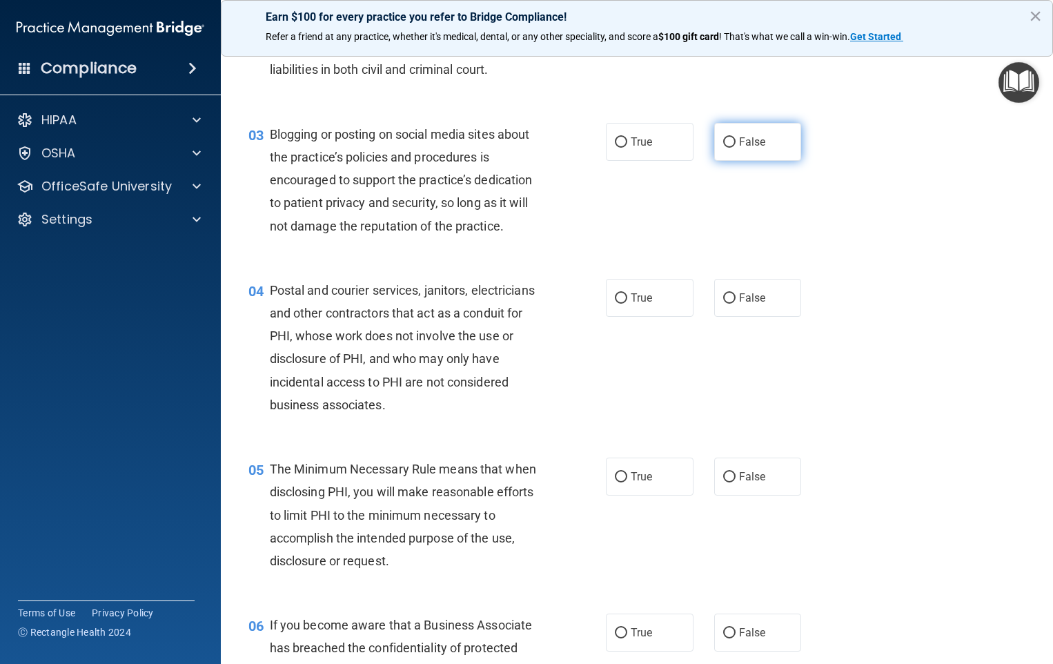
click at [750, 146] on div "03 Blogging or posting on social media sites about the practice’s policies and …" at bounding box center [637, 184] width 798 height 156
drag, startPoint x: 750, startPoint y: 146, endPoint x: 753, endPoint y: 173, distance: 27.1
click at [753, 161] on label "False" at bounding box center [758, 142] width 88 height 38
click at [736, 148] on input "False" at bounding box center [729, 142] width 12 height 10
radio input "true"
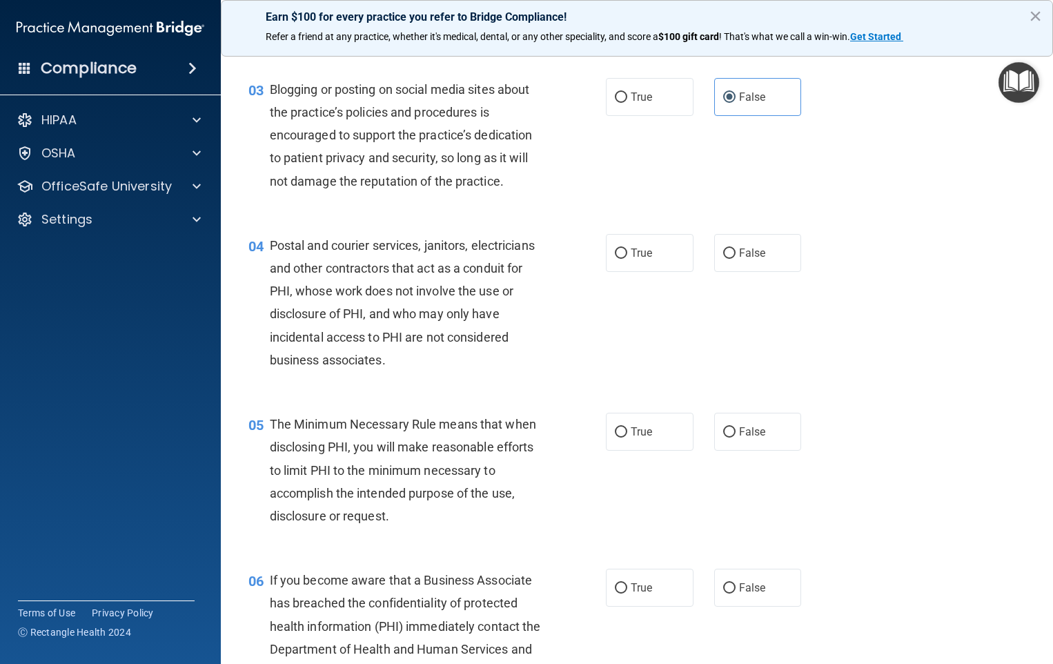
scroll to position [276, 0]
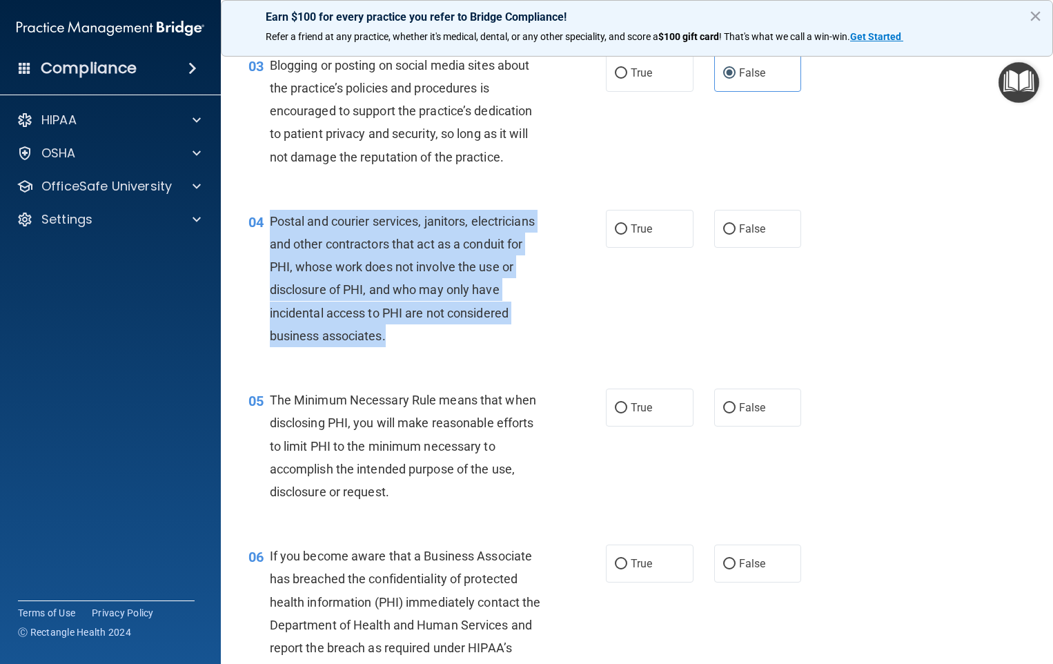
drag, startPoint x: 266, startPoint y: 246, endPoint x: 431, endPoint y: 355, distance: 197.2
click at [431, 354] on div "04 Postal and courier services, janitors, electricians and other contractors th…" at bounding box center [427, 282] width 399 height 144
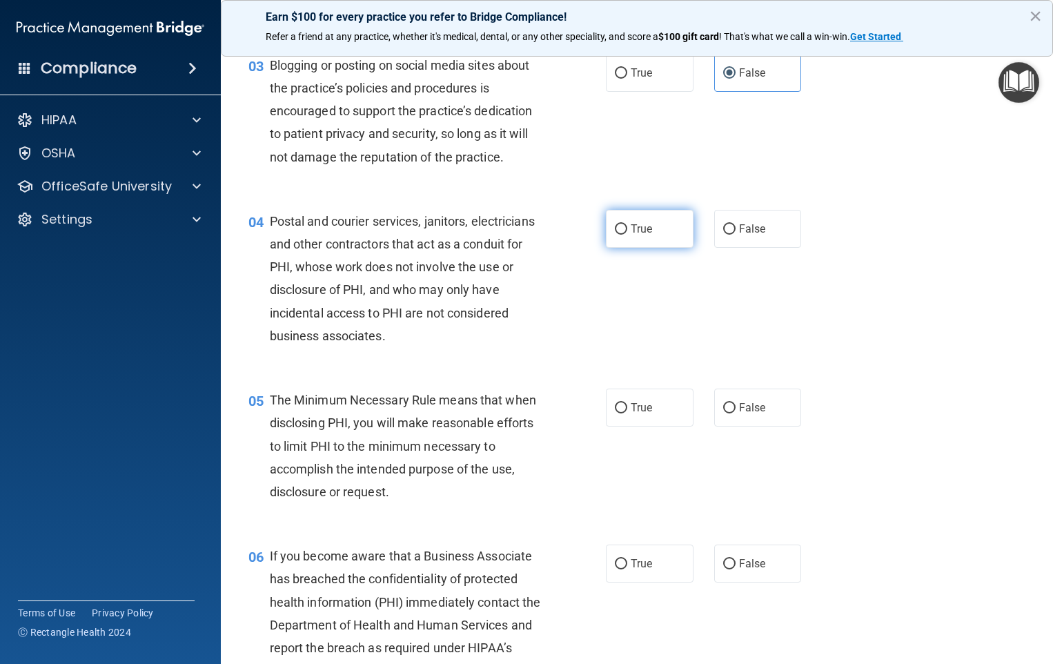
click at [654, 248] on label "True" at bounding box center [650, 229] width 88 height 38
click at [627, 235] on input "True" at bounding box center [621, 229] width 12 height 10
radio input "true"
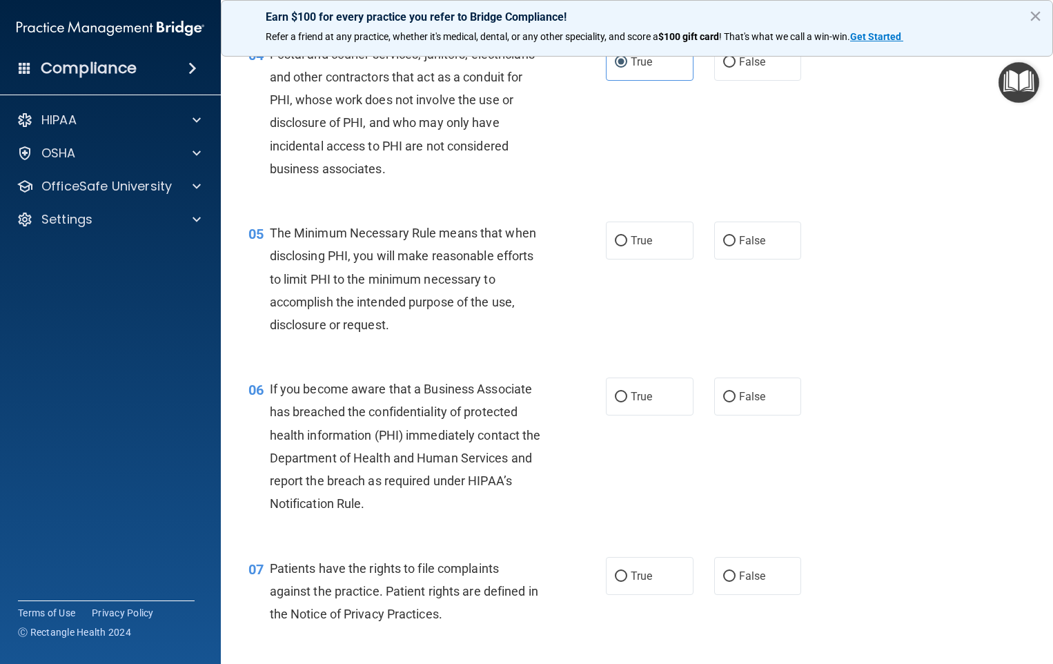
scroll to position [483, 0]
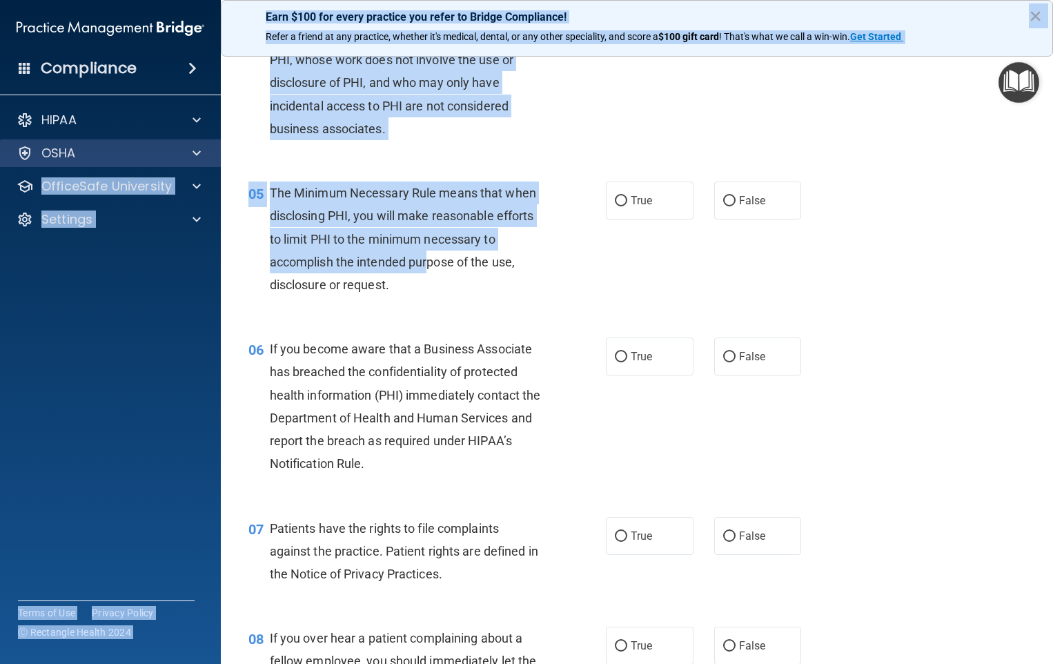
drag, startPoint x: 429, startPoint y: 290, endPoint x: 220, endPoint y: 156, distance: 247.8
click at [220, 156] on div "Compliance HIPAA Documents and Policies Report an Incident Business Associates …" at bounding box center [526, 332] width 1053 height 664
click at [371, 164] on div "04 Postal and courier services, janitors, electricians and other contractors th…" at bounding box center [637, 75] width 798 height 179
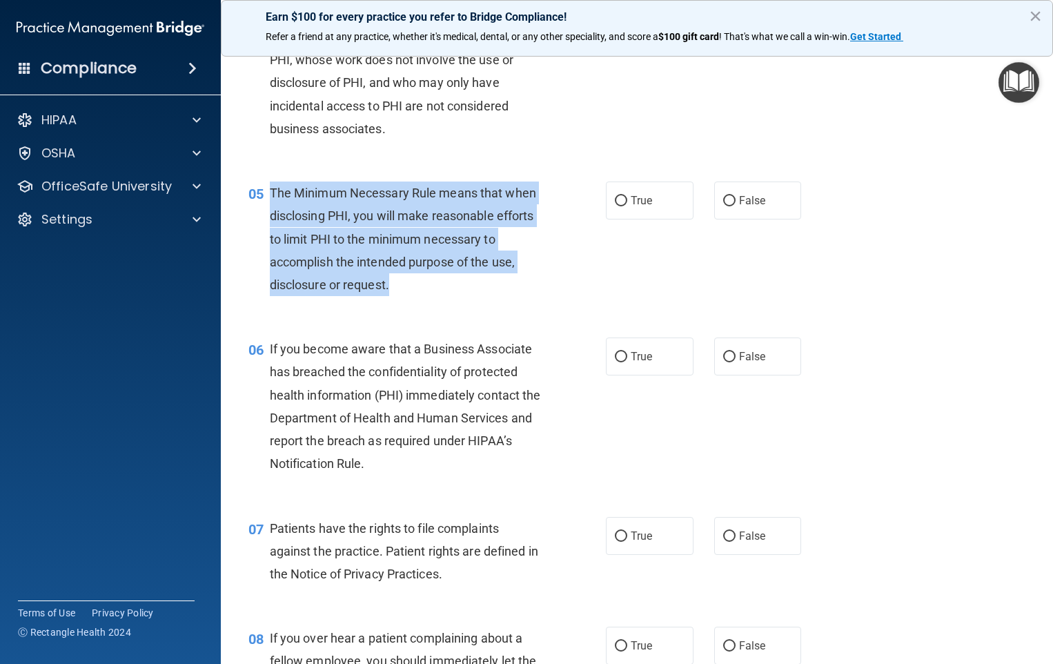
drag, startPoint x: 271, startPoint y: 211, endPoint x: 395, endPoint y: 322, distance: 166.6
click at [395, 303] on div "05 The Minimum Necessary Rule means that when disclosing PHI, you will make rea…" at bounding box center [427, 242] width 399 height 121
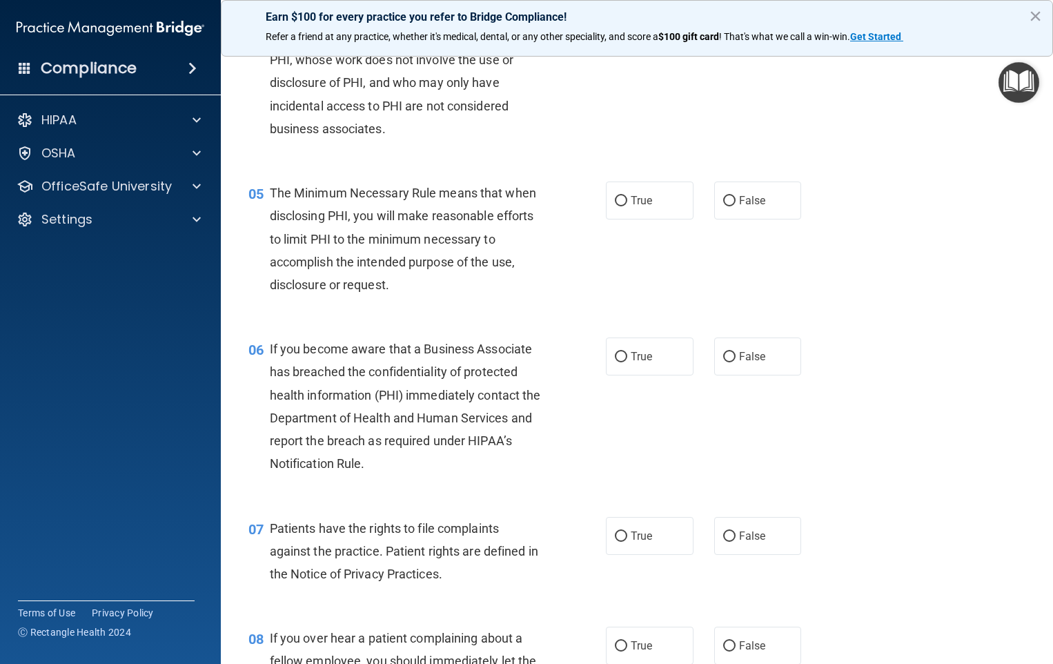
click at [846, 282] on div "05 The Minimum Necessary Rule means that when disclosing PHI, you will make rea…" at bounding box center [637, 242] width 798 height 156
drag, startPoint x: 646, startPoint y: 236, endPoint x: 654, endPoint y: 235, distance: 8.3
click at [647, 220] on label "True" at bounding box center [650, 201] width 88 height 38
click at [627, 206] on input "True" at bounding box center [621, 201] width 12 height 10
radio input "true"
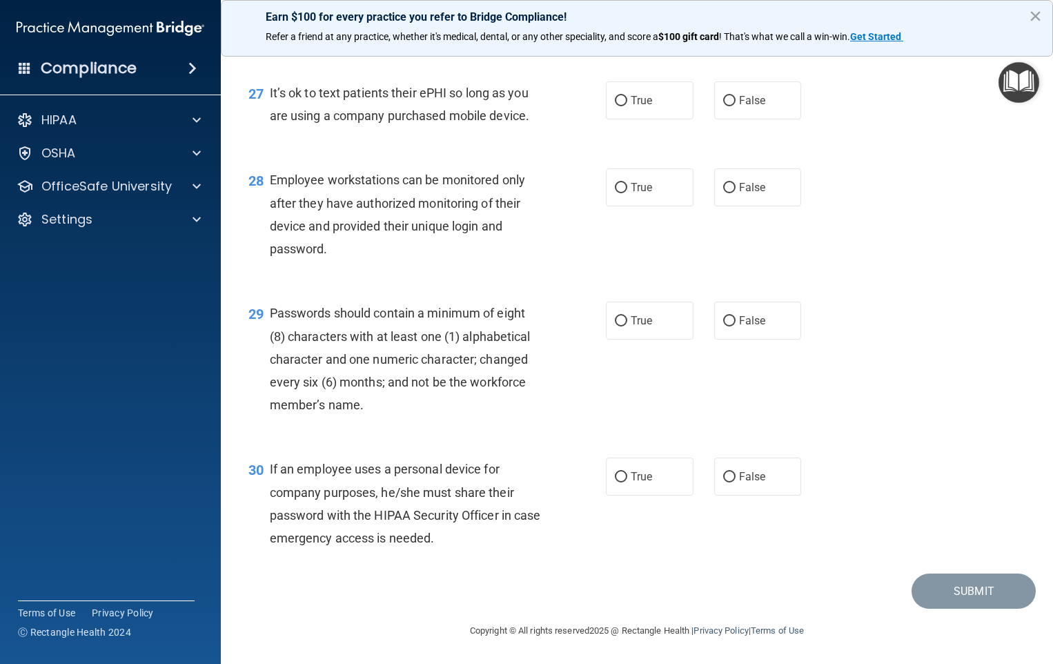
scroll to position [3444, 0]
click at [644, 488] on label "True" at bounding box center [650, 477] width 88 height 38
click at [627, 482] on input "True" at bounding box center [621, 477] width 12 height 10
radio input "true"
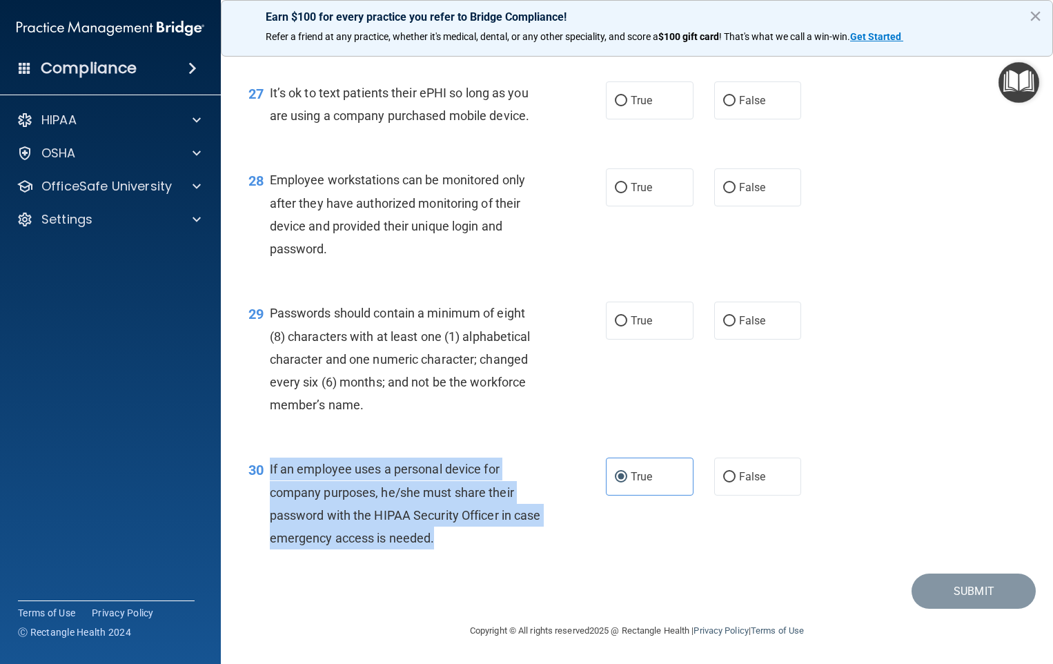
drag, startPoint x: 538, startPoint y: 538, endPoint x: 269, endPoint y: 463, distance: 279.5
click at [270, 463] on div "If an employee uses a personal device for company purposes, he/she must share t…" at bounding box center [412, 504] width 284 height 92
copy span "If an employee uses a personal device for company purposes, he/she must share t…"
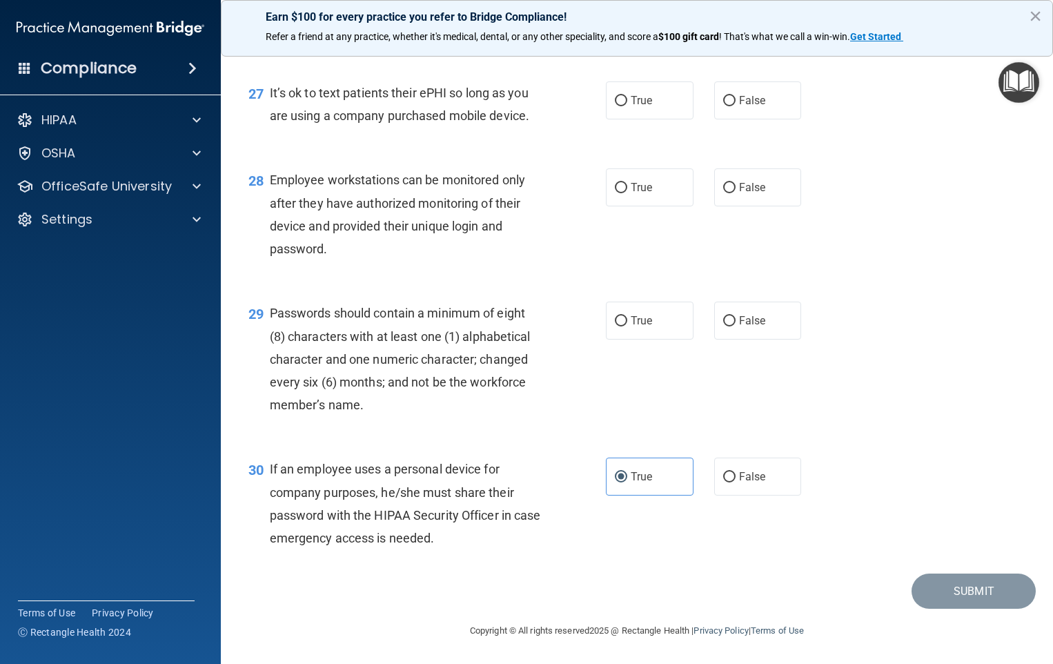
click at [291, 410] on span "Passwords should contain a minimum of eight (8) characters with at least one (1…" at bounding box center [400, 359] width 261 height 106
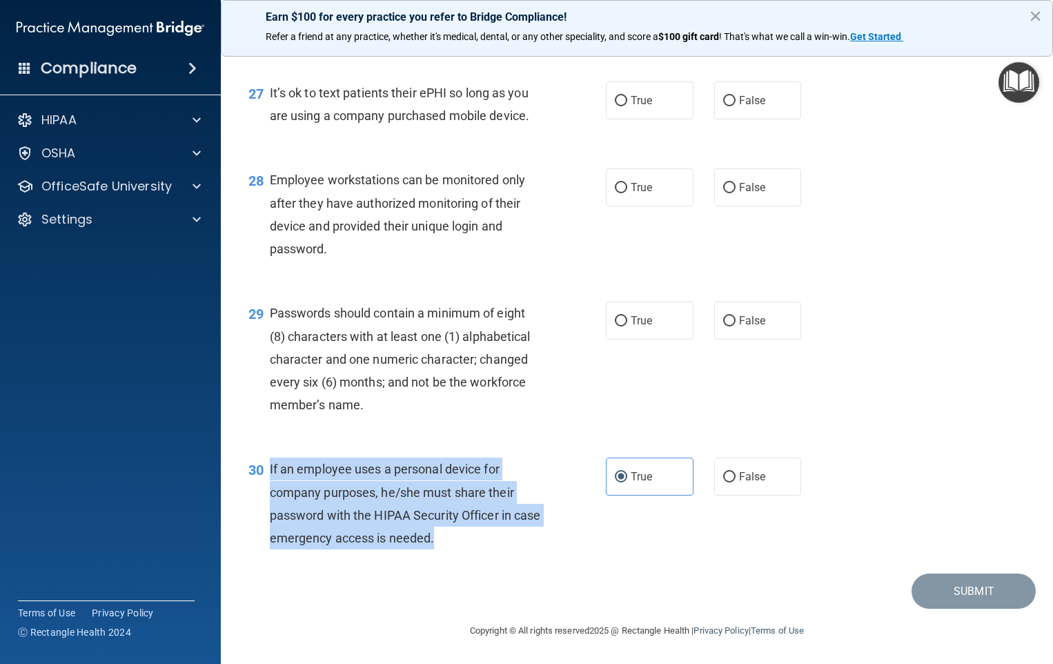
drag, startPoint x: 266, startPoint y: 463, endPoint x: 471, endPoint y: 546, distance: 221.1
click at [471, 546] on div "30 If an employee uses a personal device for company purposes, he/she must shar…" at bounding box center [427, 507] width 399 height 99
click at [529, 478] on div "If an employee uses a personal device for company purposes, he/she must share t…" at bounding box center [412, 504] width 284 height 92
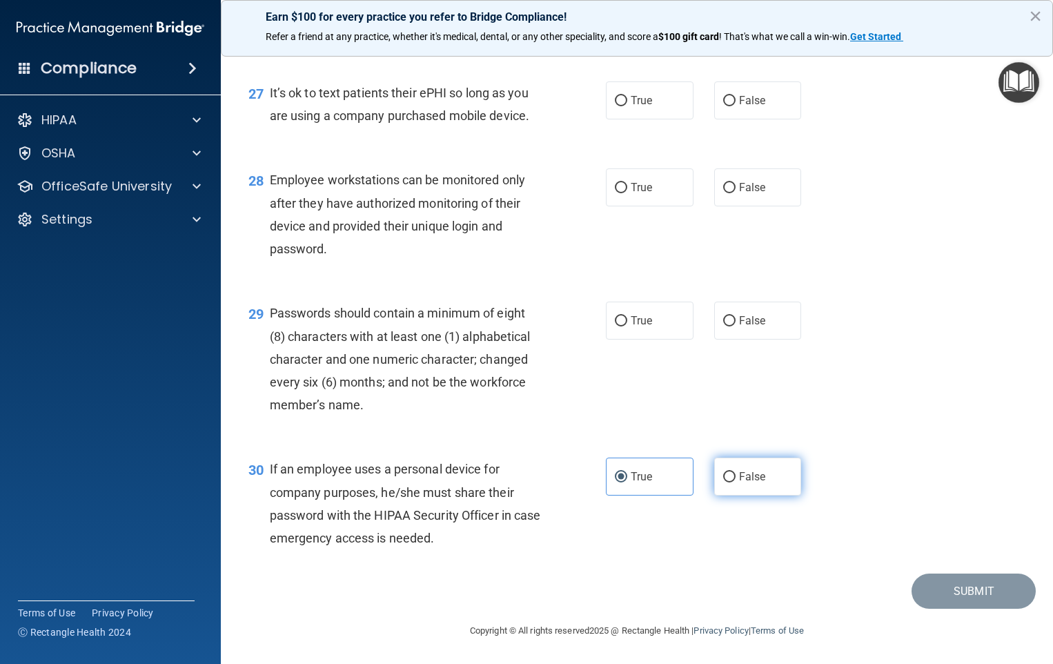
click at [769, 489] on label "False" at bounding box center [758, 477] width 88 height 38
click at [736, 482] on input "False" at bounding box center [729, 477] width 12 height 10
radio input "true"
radio input "false"
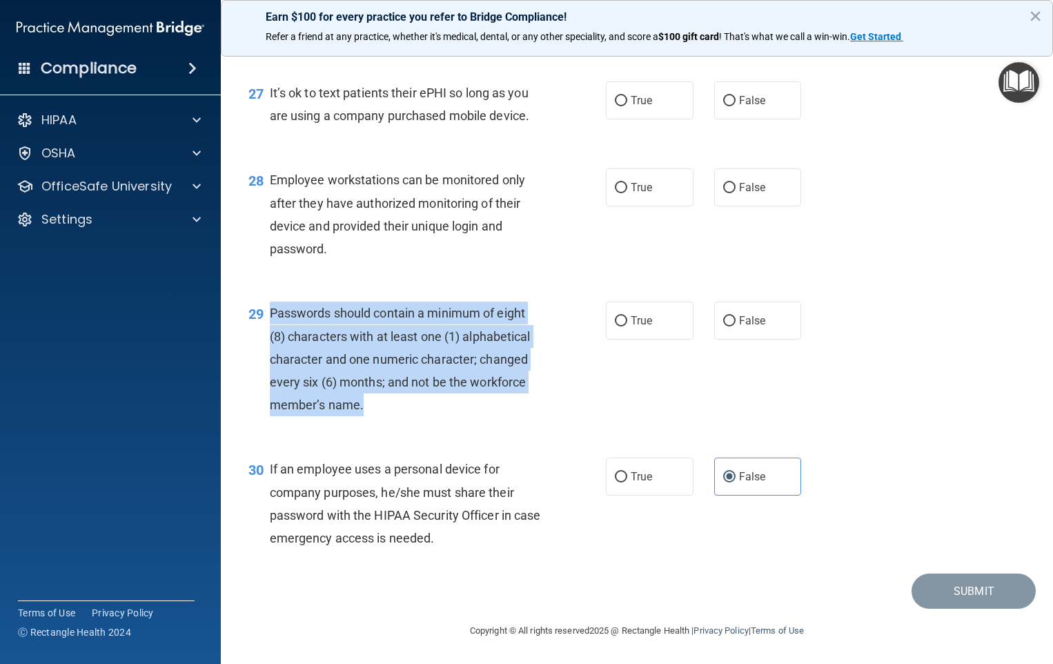
drag, startPoint x: 271, startPoint y: 316, endPoint x: 404, endPoint y: 415, distance: 165.8
click at [404, 415] on div "Passwords should contain a minimum of eight (8) characters with at least one (1…" at bounding box center [412, 359] width 284 height 115
click at [446, 397] on div "Passwords should contain a minimum of eight (8) characters with at least one (1…" at bounding box center [412, 359] width 284 height 115
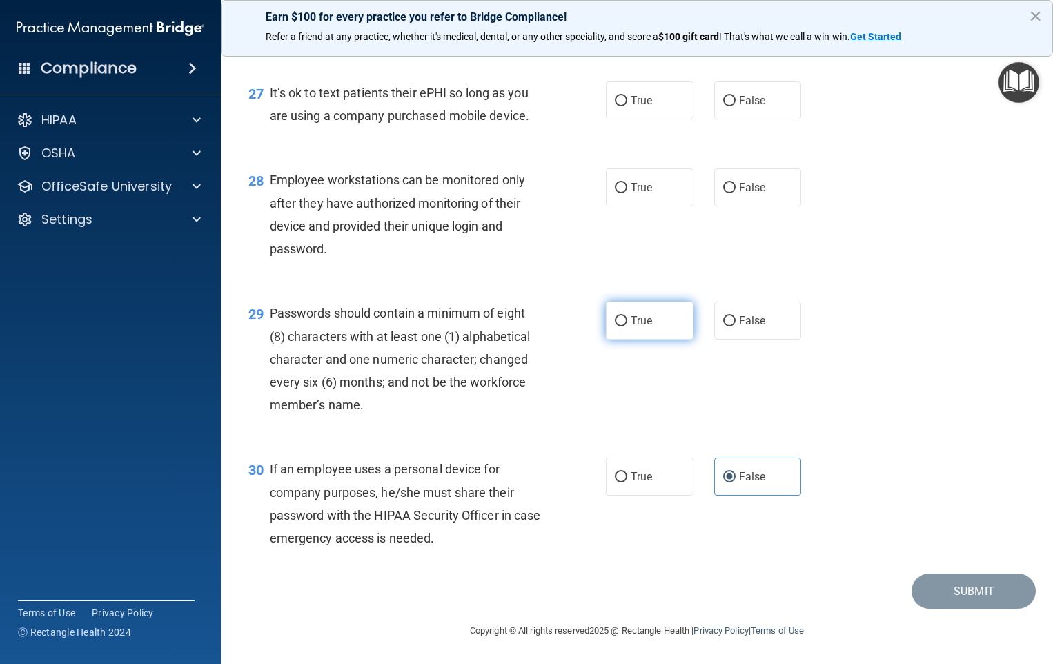
click at [653, 329] on label "True" at bounding box center [650, 321] width 88 height 38
click at [627, 326] on input "True" at bounding box center [621, 321] width 12 height 10
radio input "true"
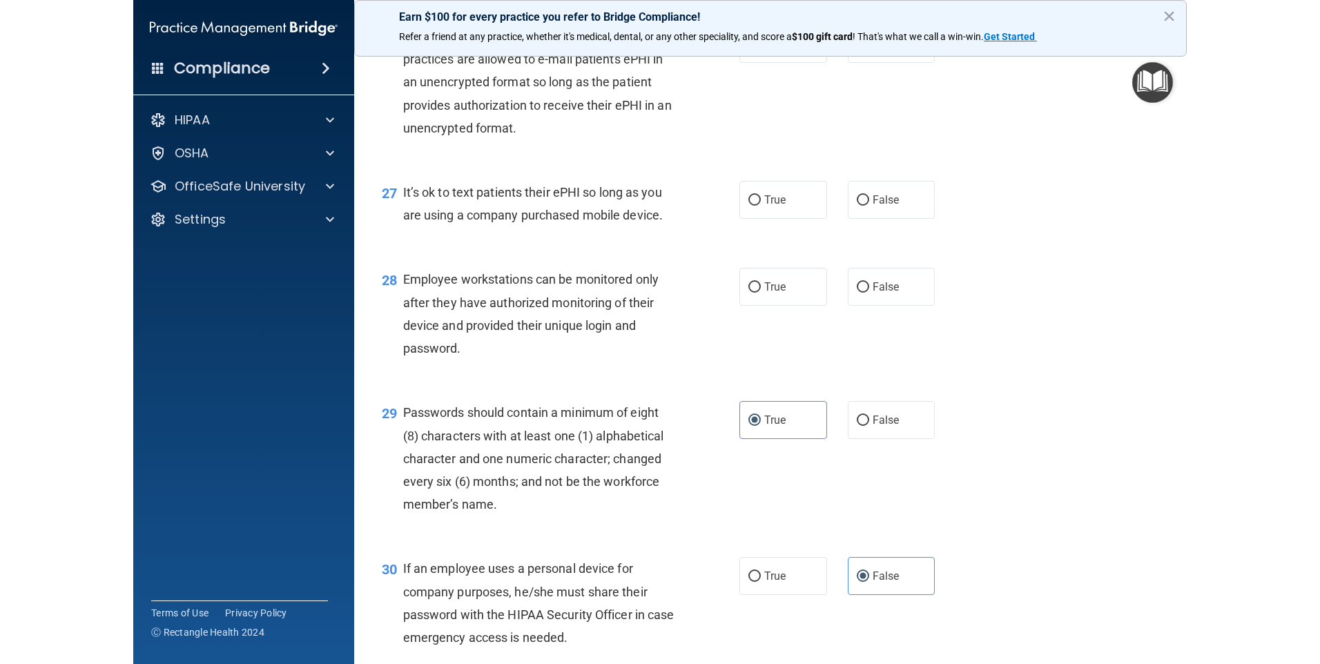
scroll to position [3237, 0]
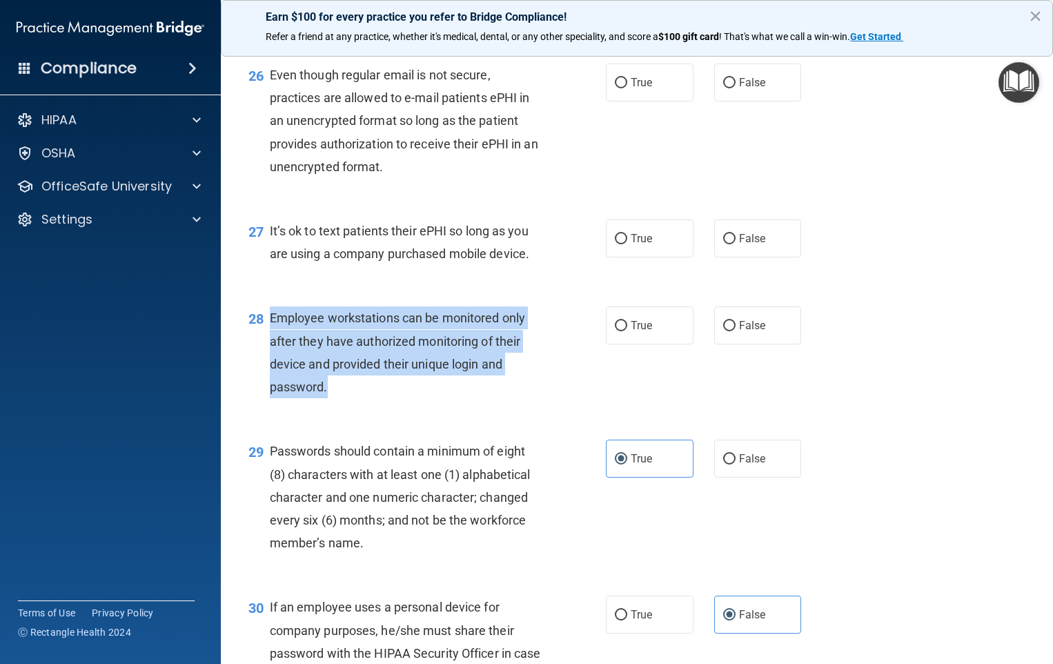
drag, startPoint x: 339, startPoint y: 453, endPoint x: 272, endPoint y: 396, distance: 88.6
click at [272, 396] on div "Employee workstations can be monitored only after they have authorized monitori…" at bounding box center [412, 352] width 284 height 92
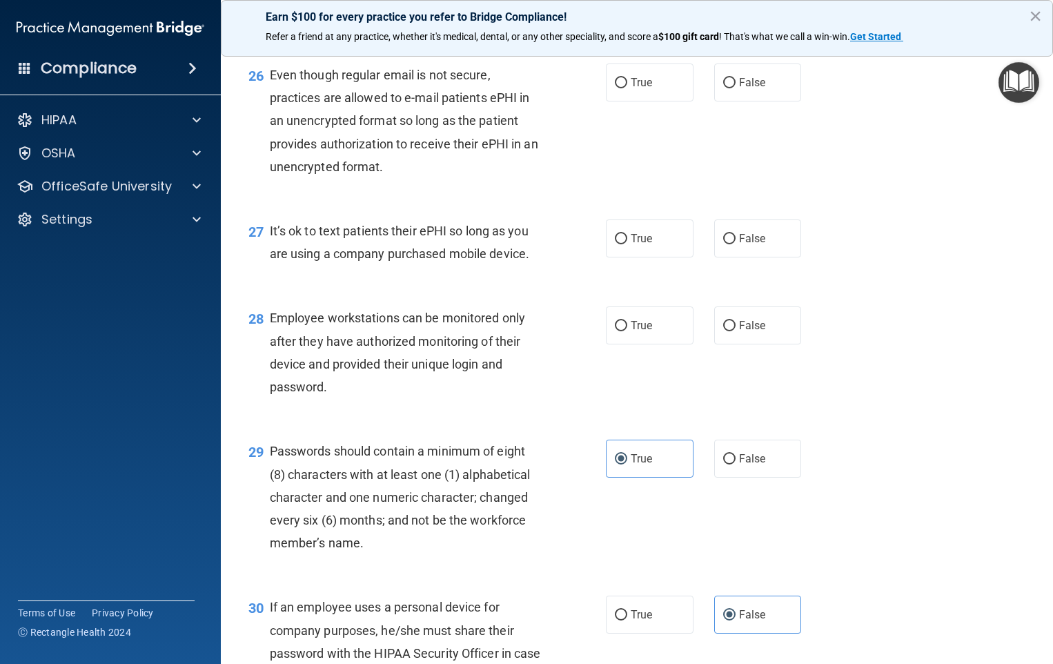
click at [509, 202] on div "26 Even though regular email is not secure, practices are allowed to e-mail pat…" at bounding box center [637, 124] width 798 height 156
click at [652, 344] on label "True" at bounding box center [650, 325] width 88 height 38
click at [627, 331] on input "True" at bounding box center [621, 326] width 12 height 10
radio input "true"
drag, startPoint x: 546, startPoint y: 327, endPoint x: 266, endPoint y: 305, distance: 280.4
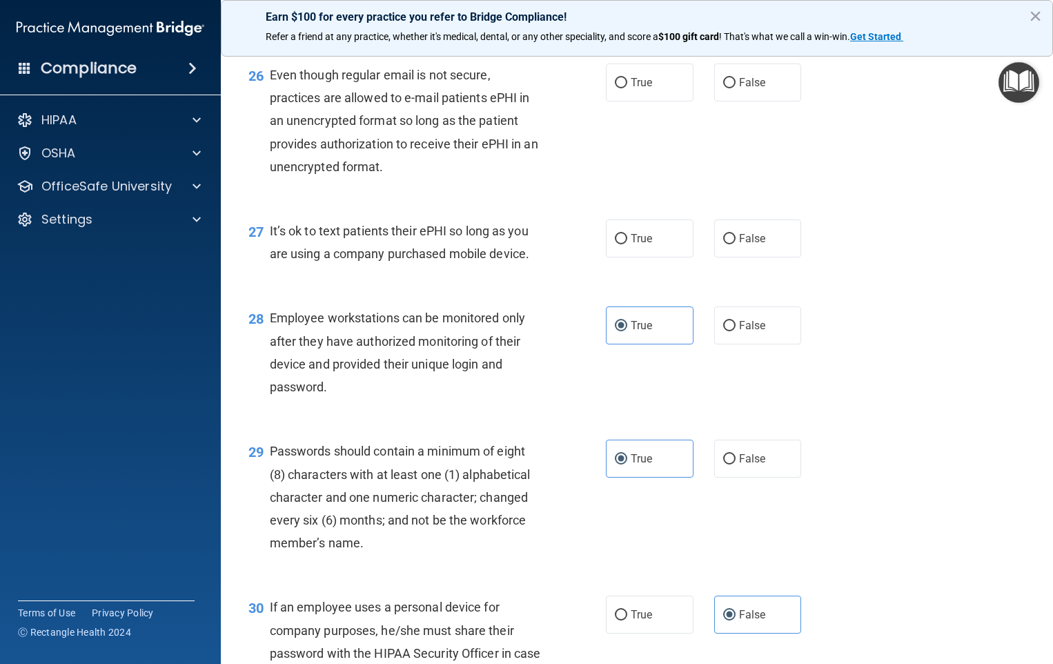
click at [266, 272] on div "27 It’s ok to text patients their ePHI so long as you are using a company purch…" at bounding box center [427, 246] width 399 height 52
click at [606, 257] on label "True" at bounding box center [650, 239] width 88 height 38
click at [615, 244] on input "True" at bounding box center [621, 239] width 12 height 10
radio input "true"
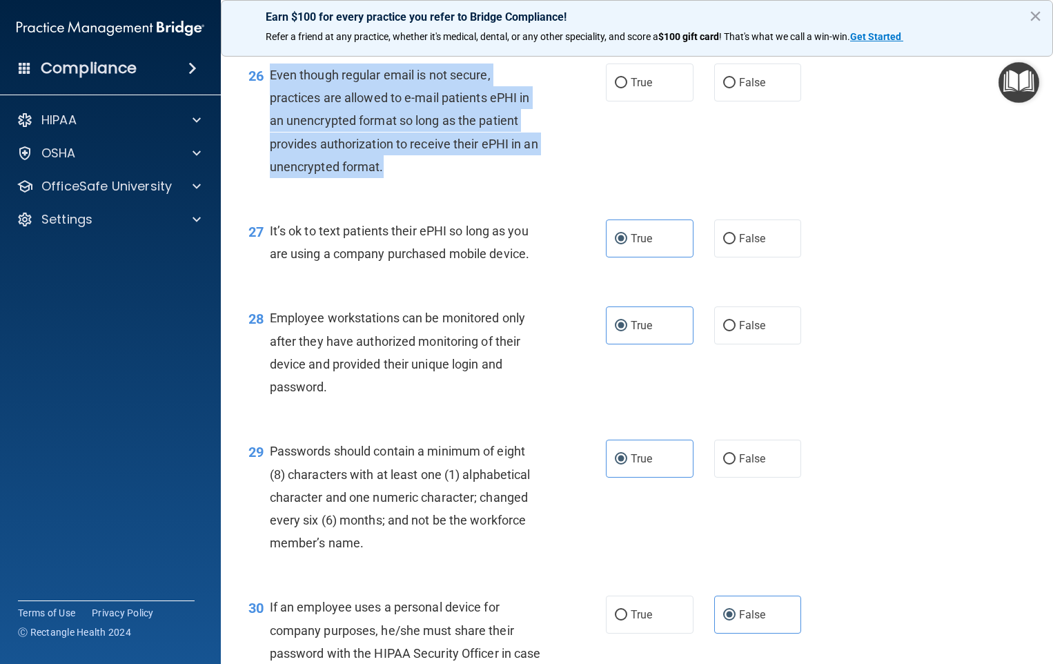
drag, startPoint x: 425, startPoint y: 244, endPoint x: 273, endPoint y: 148, distance: 180.2
click at [273, 148] on div "Even though regular email is not secure, practices are allowed to e-mail patien…" at bounding box center [412, 121] width 284 height 115
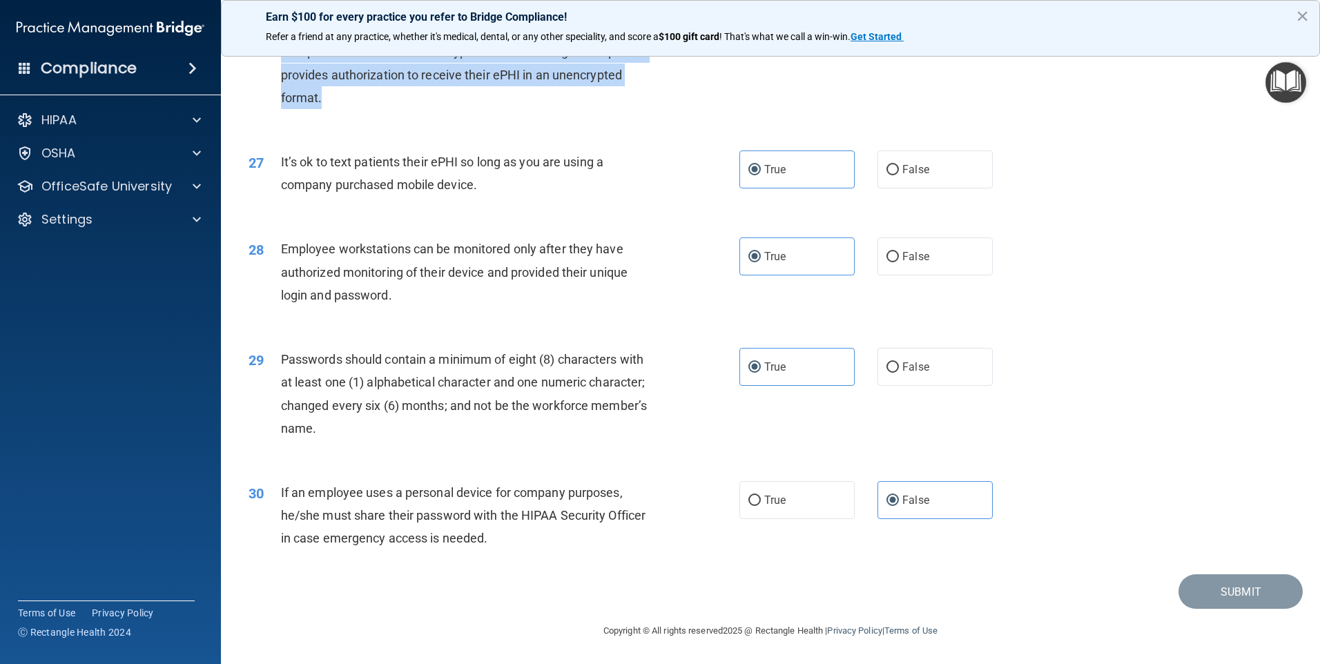
scroll to position [2709, 0]
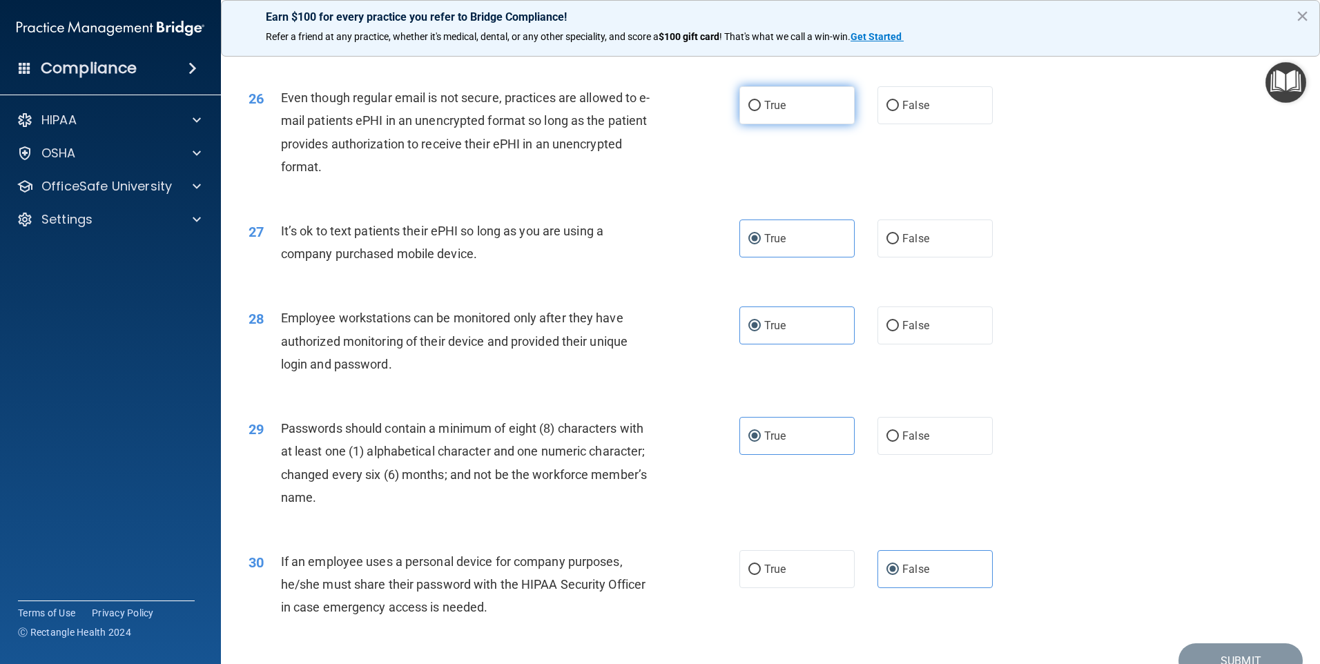
click at [795, 124] on label "True" at bounding box center [796, 105] width 115 height 38
click at [761, 111] on input "True" at bounding box center [754, 106] width 12 height 10
radio input "true"
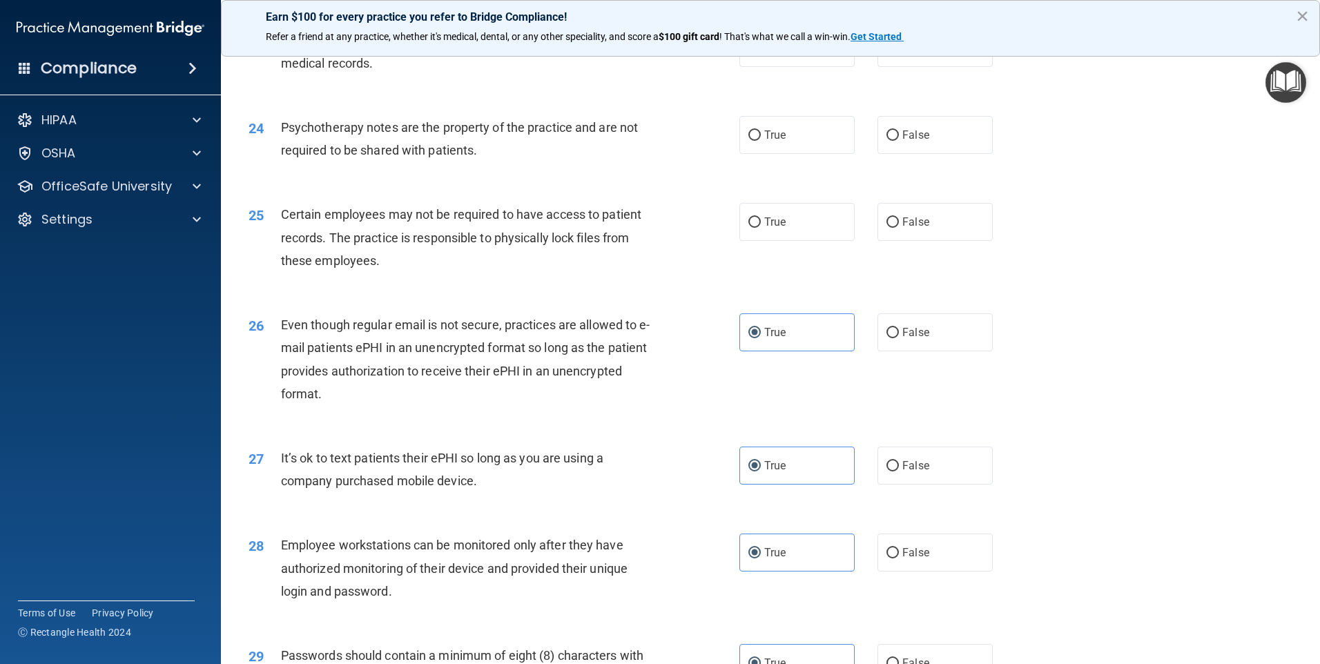
scroll to position [2433, 0]
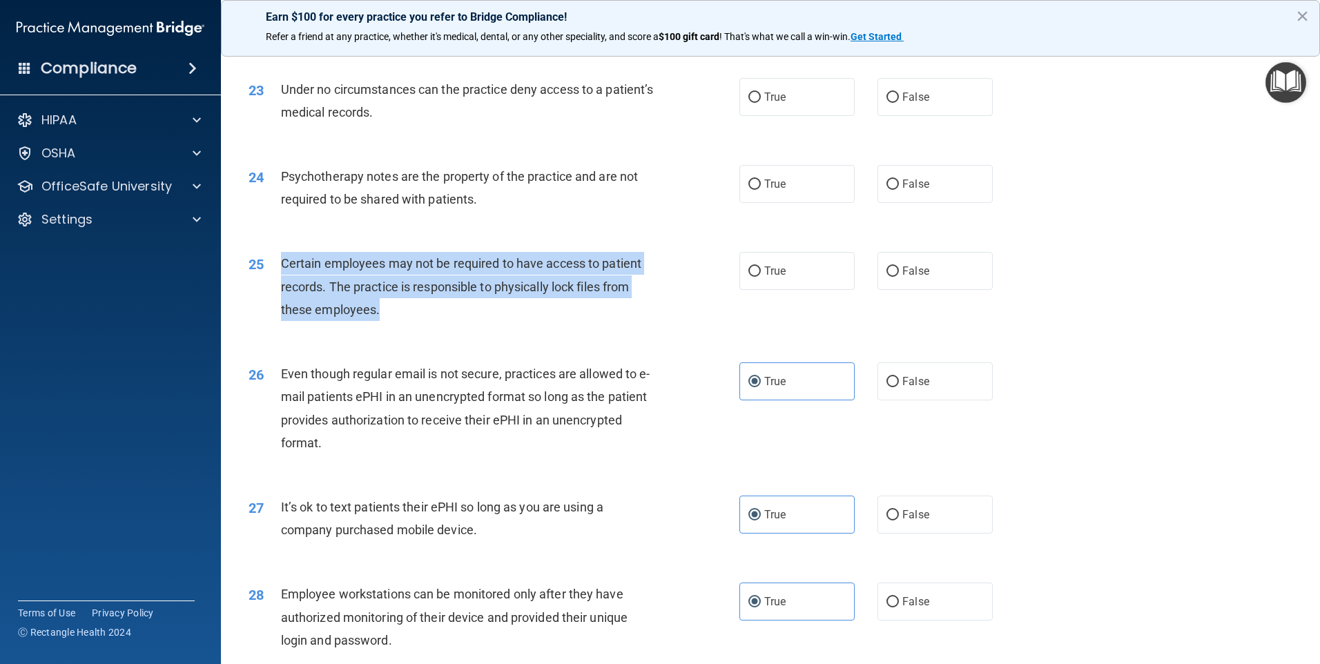
drag, startPoint x: 403, startPoint y: 337, endPoint x: 280, endPoint y: 282, distance: 134.4
click at [281, 282] on div "Certain employees may not be required to have access to patient records. The pr…" at bounding box center [473, 286] width 384 height 69
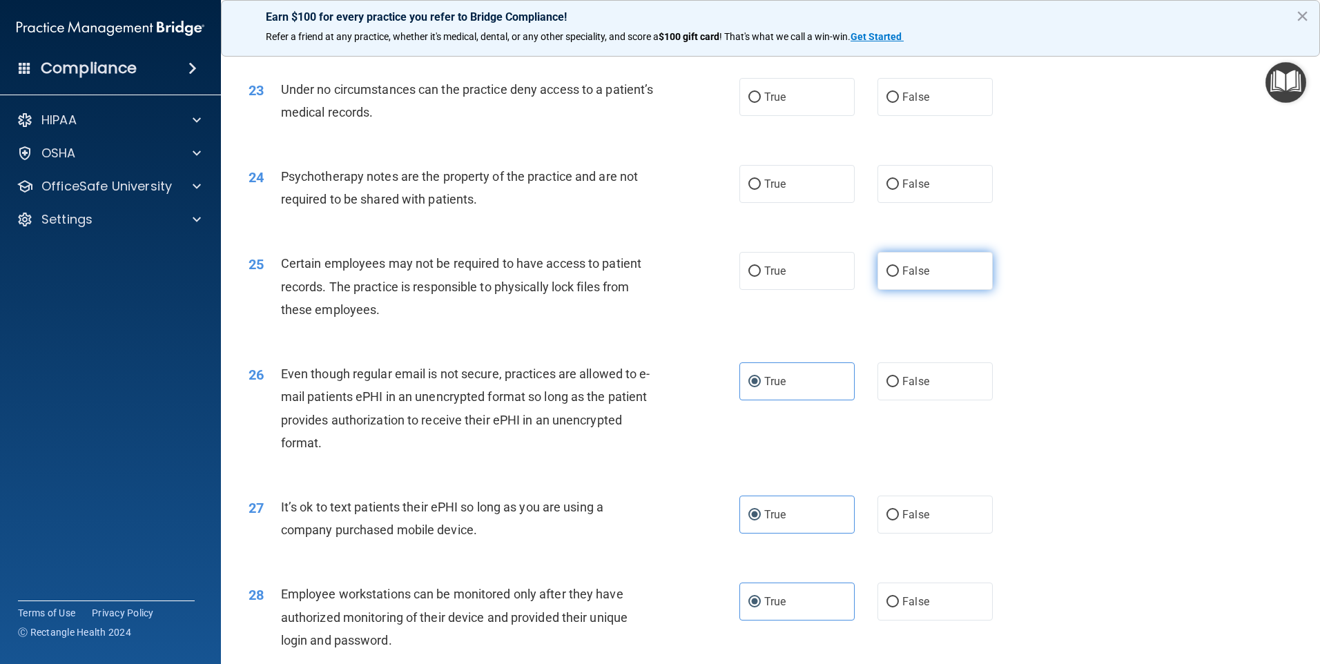
click at [877, 290] on label "False" at bounding box center [934, 271] width 115 height 38
click at [886, 277] on input "False" at bounding box center [892, 271] width 12 height 10
radio input "true"
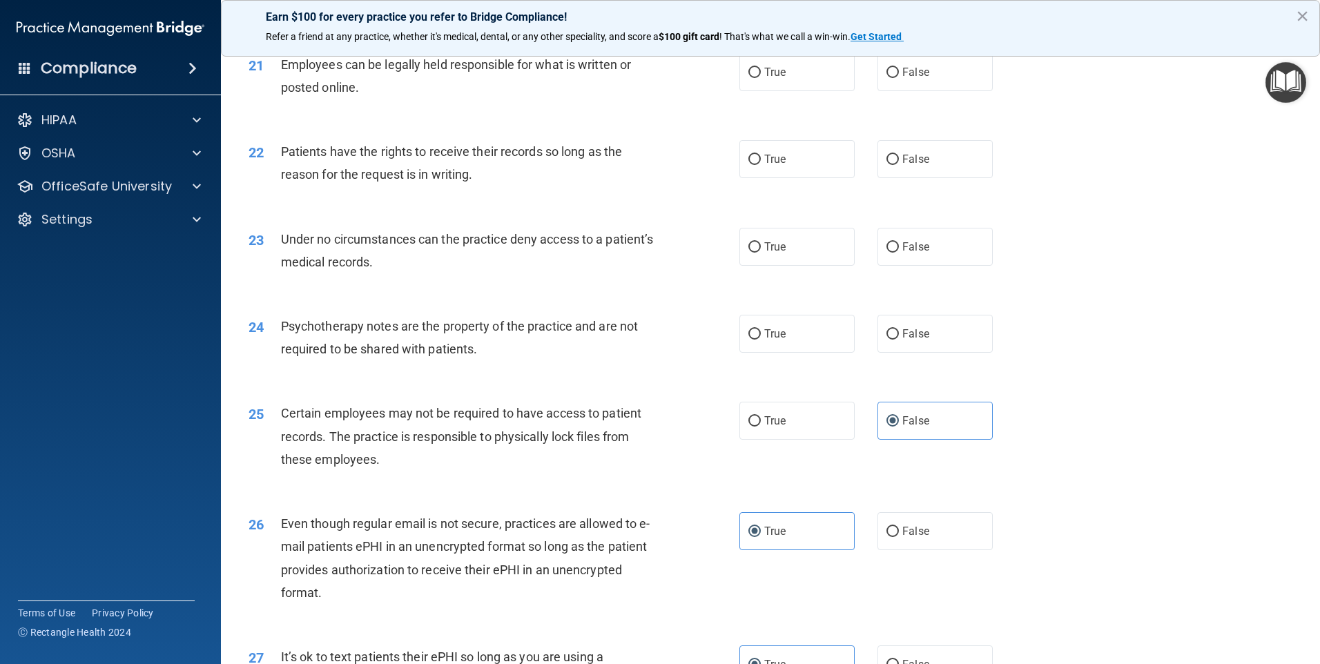
scroll to position [2226, 0]
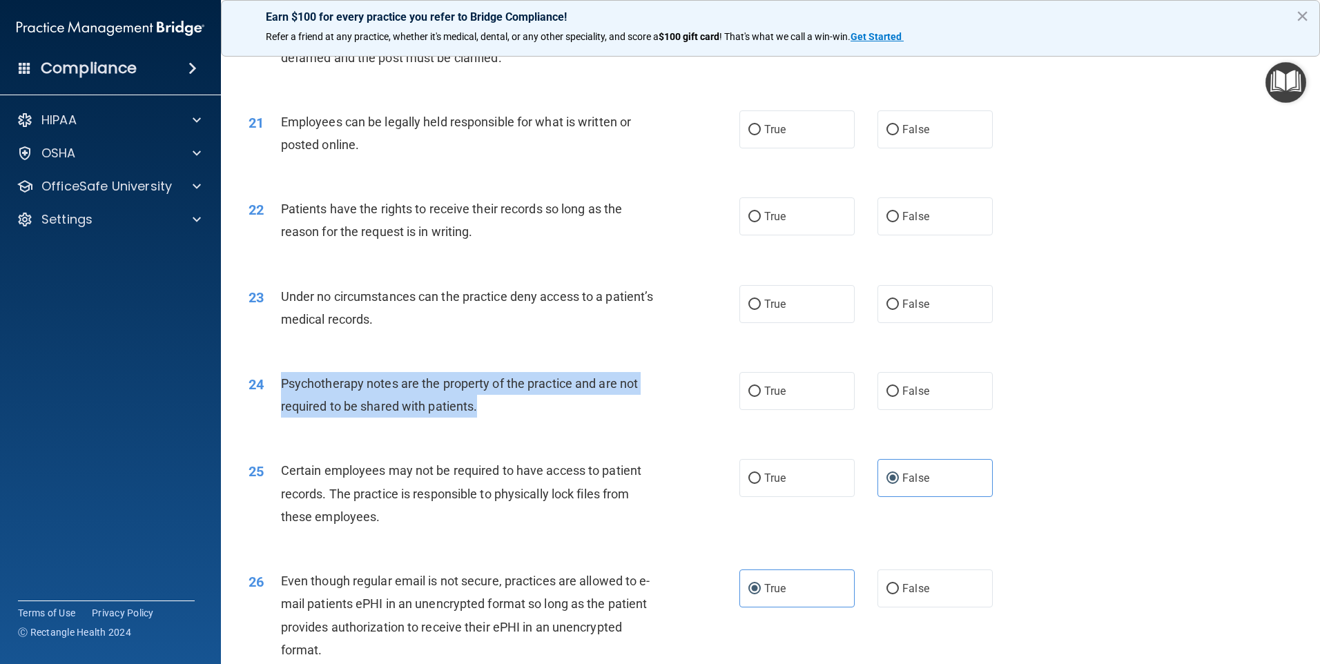
drag, startPoint x: 494, startPoint y: 437, endPoint x: 271, endPoint y: 404, distance: 224.7
click at [271, 404] on div "24 Psychotherapy notes are the property of the practice and are not required to…" at bounding box center [494, 398] width 532 height 52
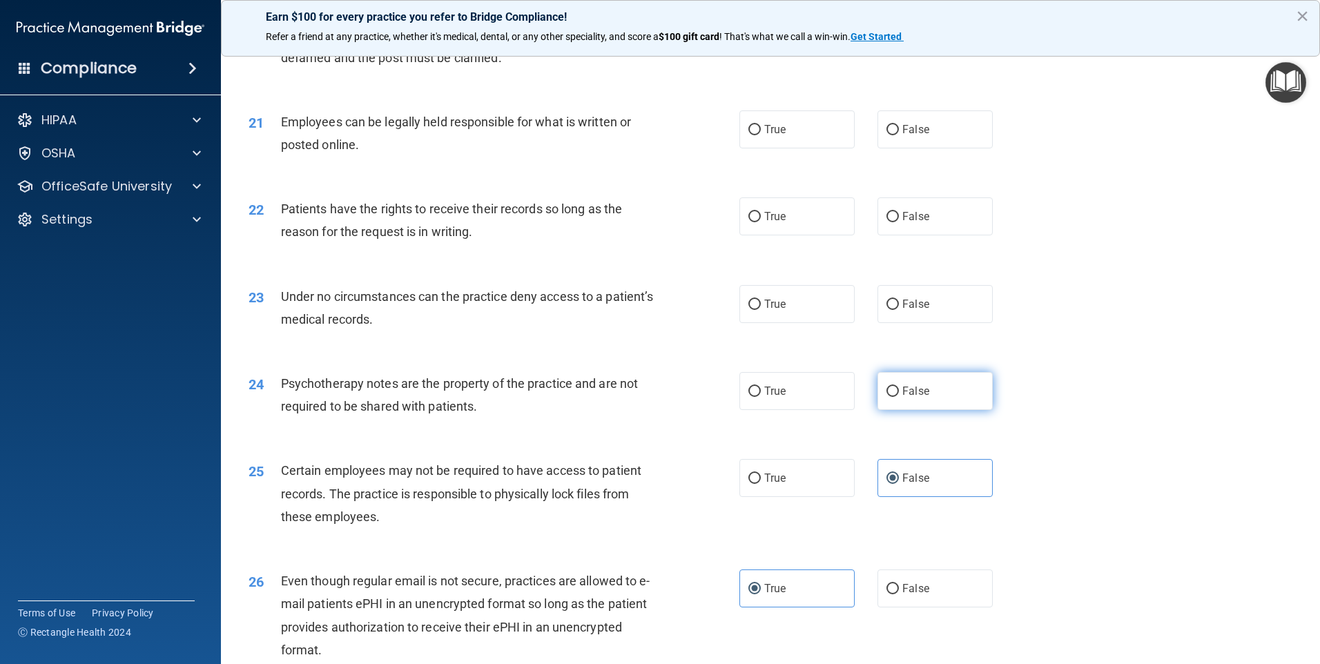
click at [972, 410] on label "False" at bounding box center [934, 391] width 115 height 38
click at [899, 397] on input "False" at bounding box center [892, 392] width 12 height 10
radio input "true"
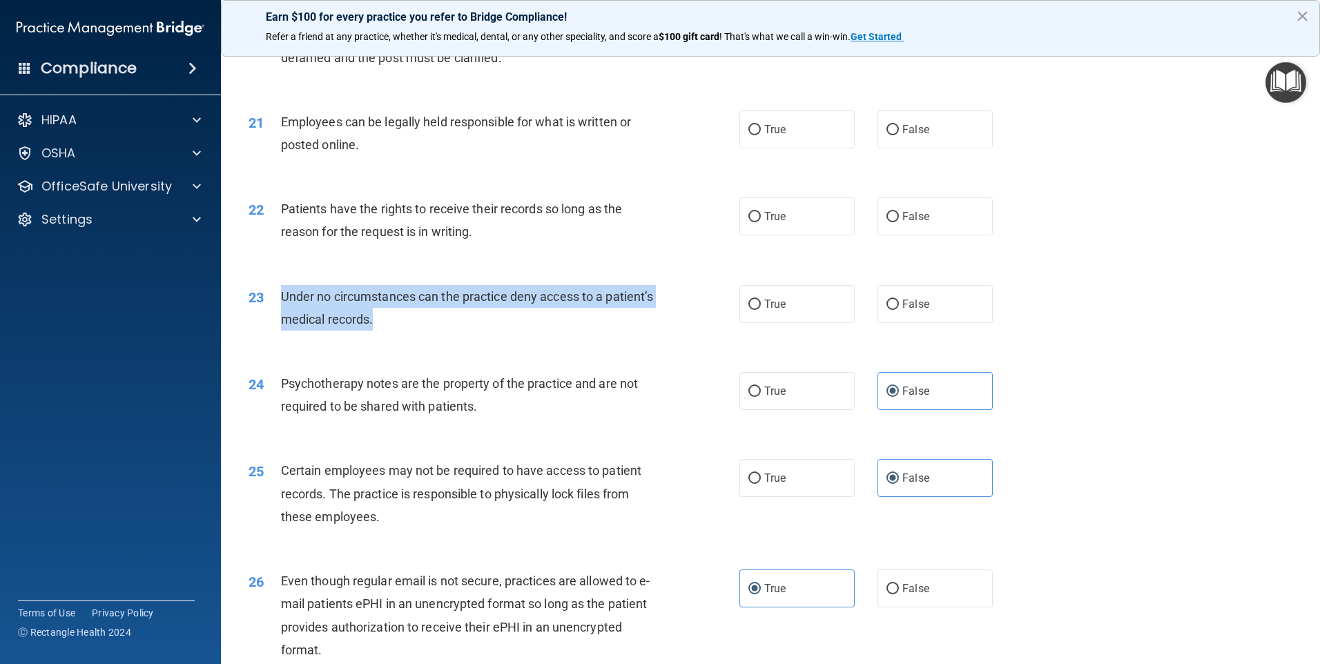
drag, startPoint x: 463, startPoint y: 353, endPoint x: 275, endPoint y: 322, distance: 190.9
click at [275, 322] on div "23 Under no circumstances can the practice deny access to a patient’s medical r…" at bounding box center [494, 311] width 532 height 52
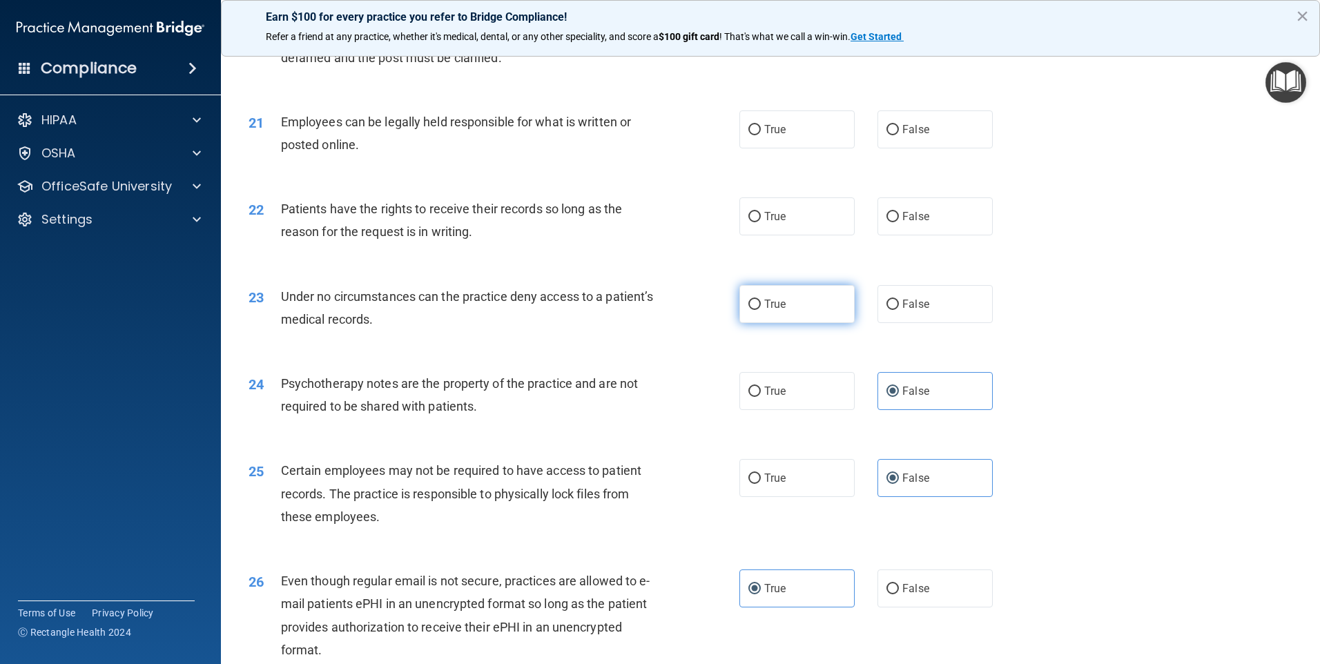
click at [777, 311] on span "True" at bounding box center [774, 304] width 21 height 13
click at [761, 310] on input "True" at bounding box center [754, 305] width 12 height 10
radio input "true"
click at [750, 235] on label "True" at bounding box center [796, 216] width 115 height 38
click at [750, 222] on input "True" at bounding box center [754, 217] width 12 height 10
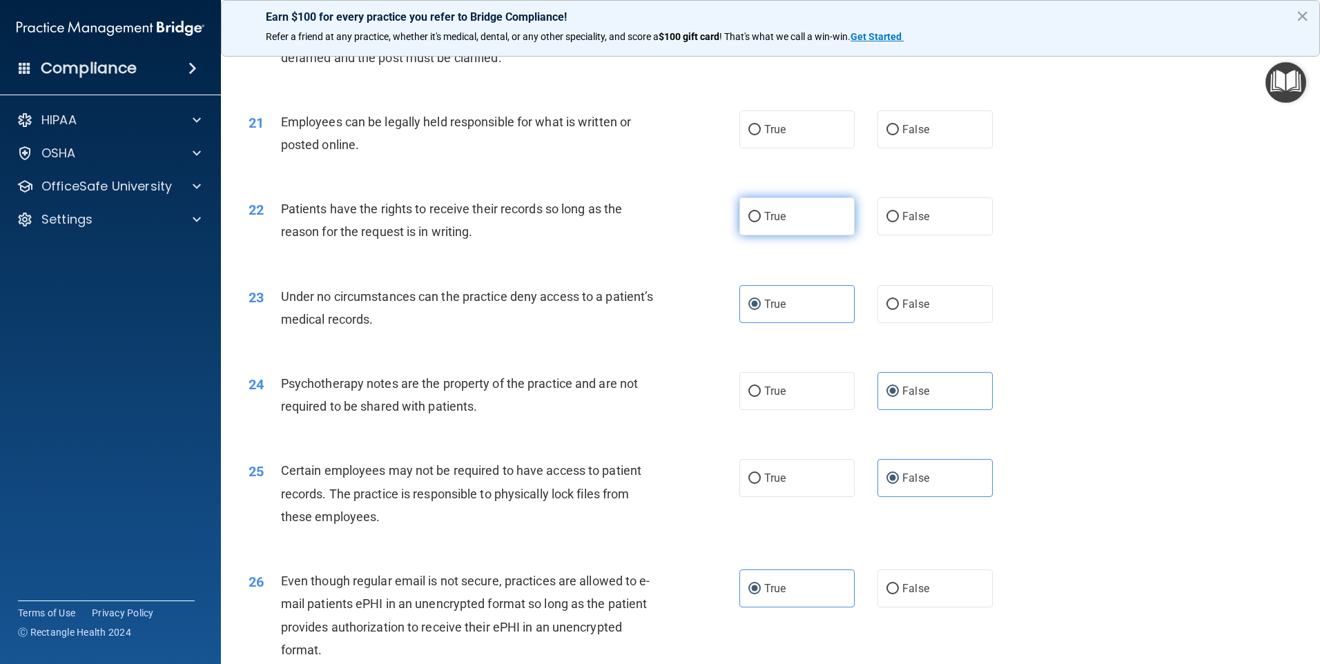
radio input "true"
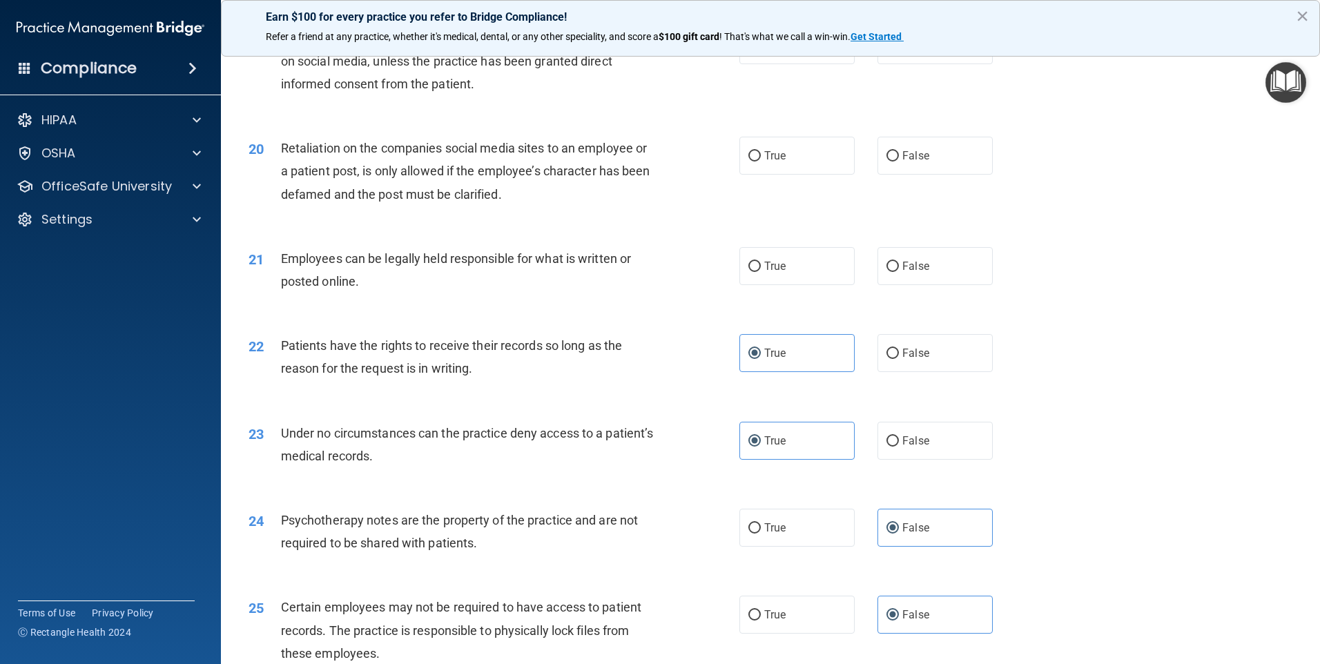
scroll to position [2088, 0]
click at [804, 286] on label "True" at bounding box center [796, 267] width 115 height 38
click at [761, 273] on input "True" at bounding box center [754, 268] width 12 height 10
radio input "true"
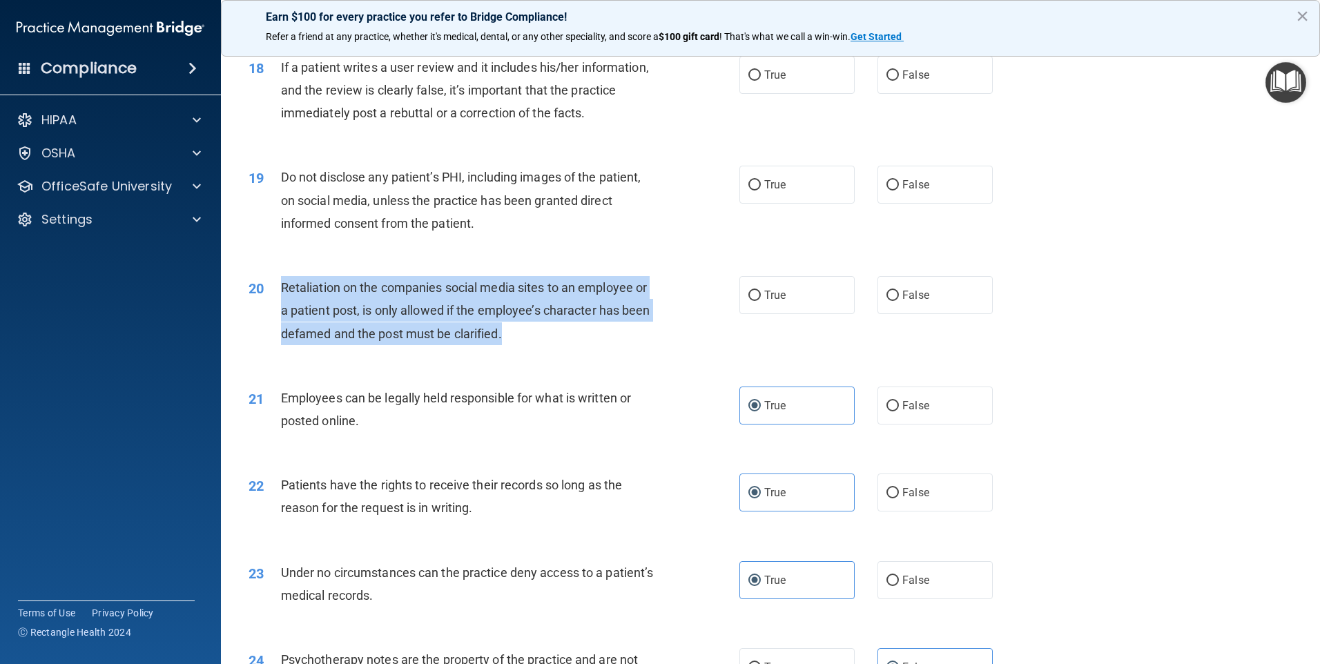
drag, startPoint x: 547, startPoint y: 368, endPoint x: 280, endPoint y: 315, distance: 272.2
click at [280, 315] on div "20 Retaliation on the companies social media sites to an employee or a patient …" at bounding box center [494, 314] width 532 height 76
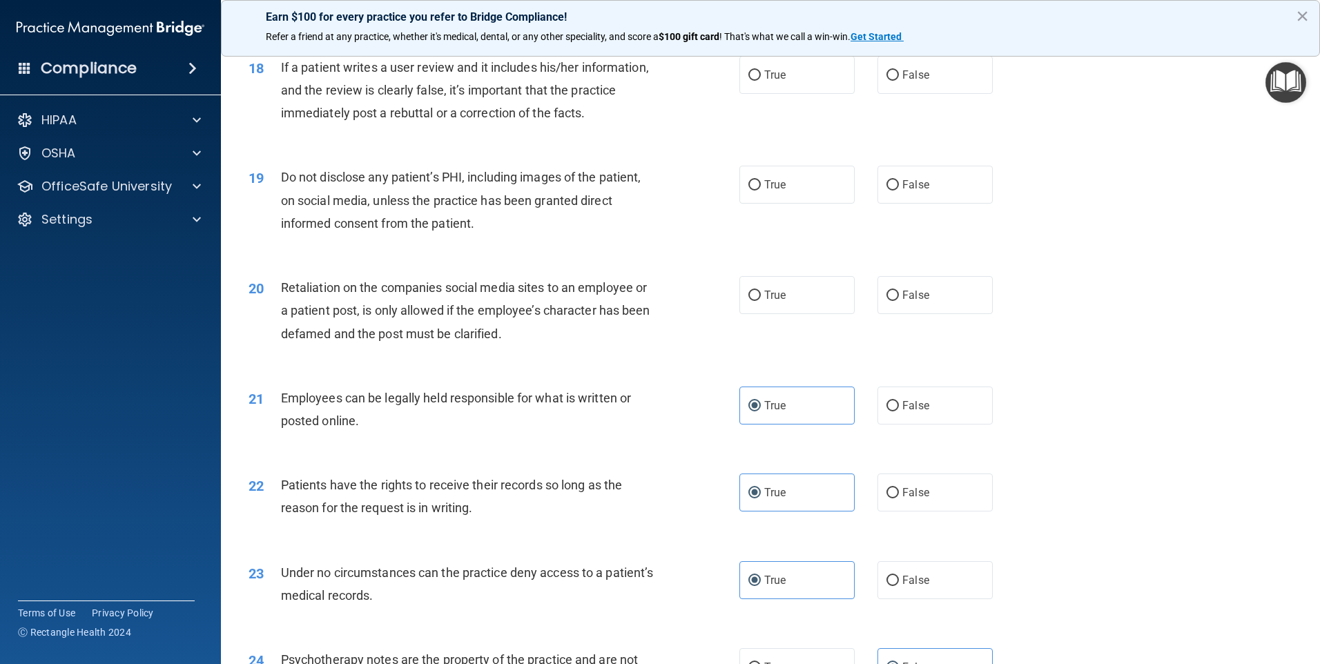
click at [451, 230] on span "Do not disclose any patient’s PHI, including images of the patient, on social m…" at bounding box center [461, 200] width 360 height 60
click at [902, 302] on span "False" at bounding box center [915, 295] width 27 height 13
click at [897, 301] on input "False" at bounding box center [892, 296] width 12 height 10
radio input "true"
click at [810, 314] on label "True" at bounding box center [796, 295] width 115 height 38
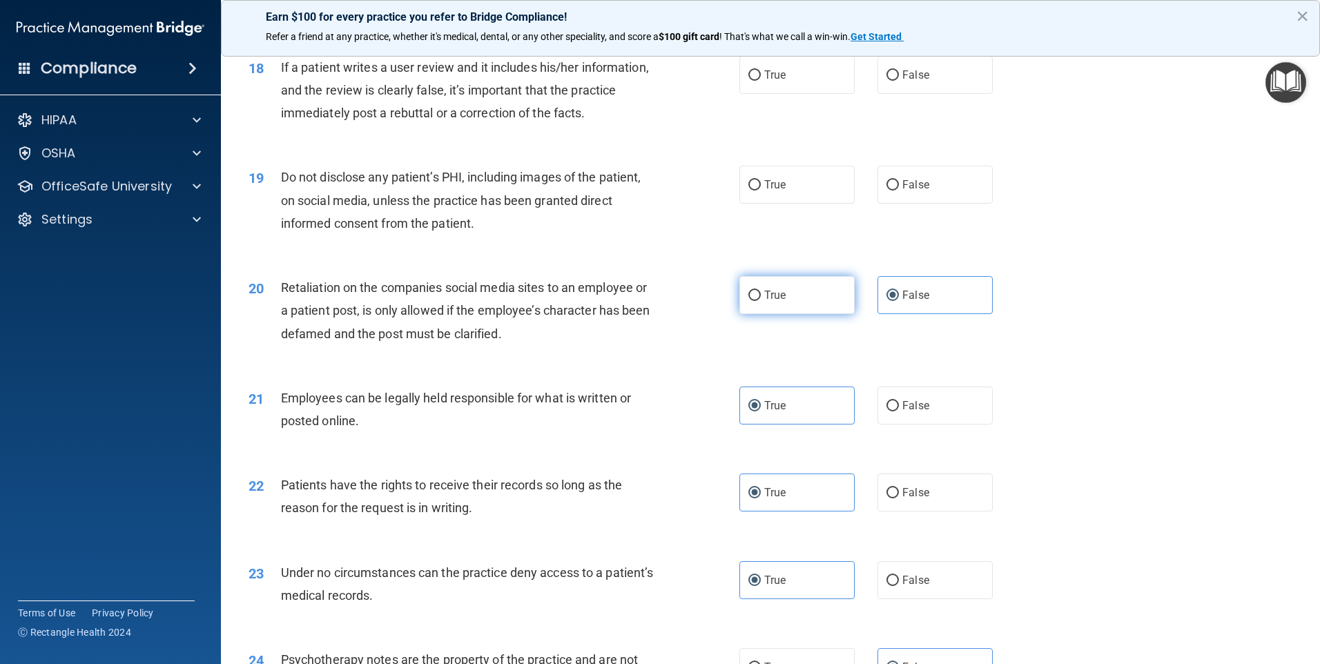
click at [761, 301] on input "True" at bounding box center [754, 296] width 12 height 10
radio input "true"
radio input "false"
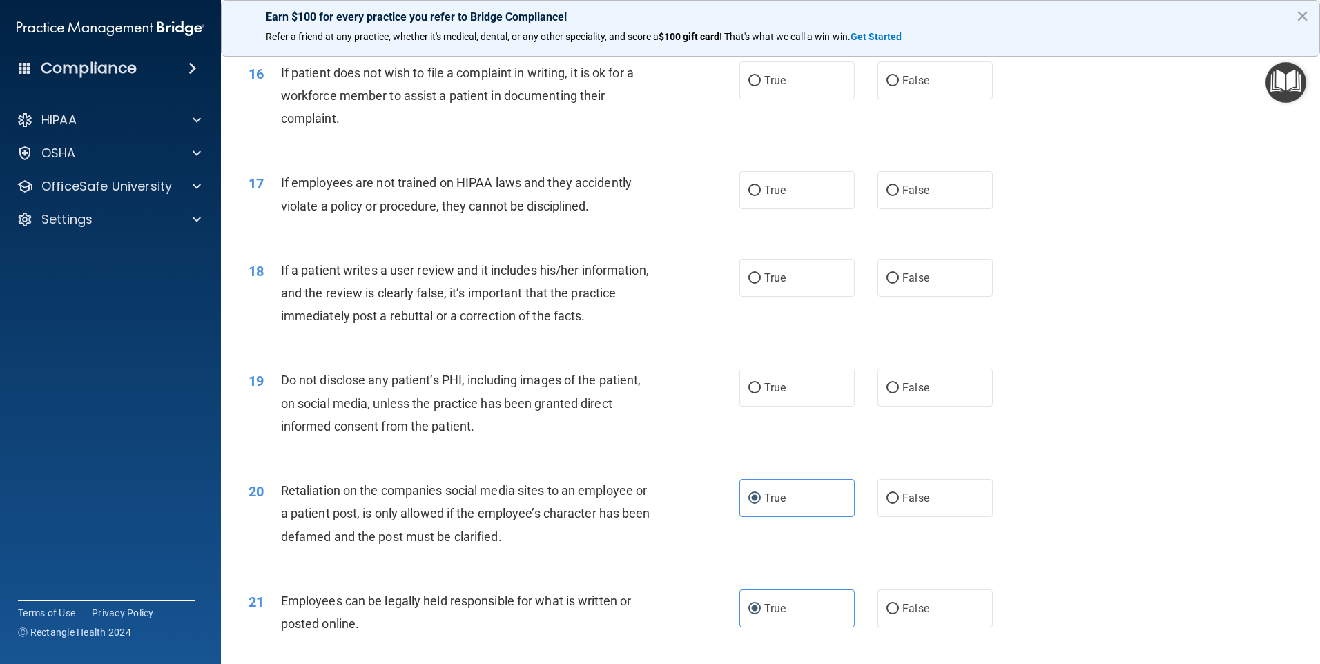
scroll to position [1743, 0]
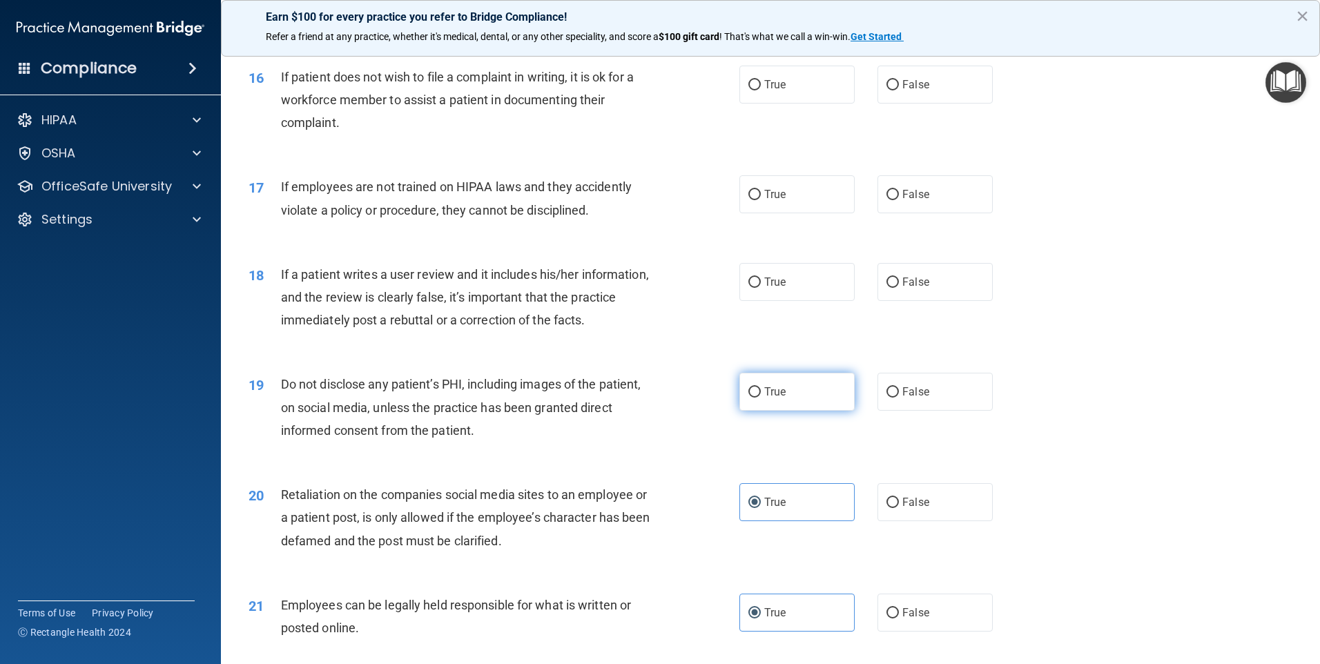
click at [774, 398] on span "True" at bounding box center [774, 391] width 21 height 13
click at [761, 398] on input "True" at bounding box center [754, 392] width 12 height 10
radio input "true"
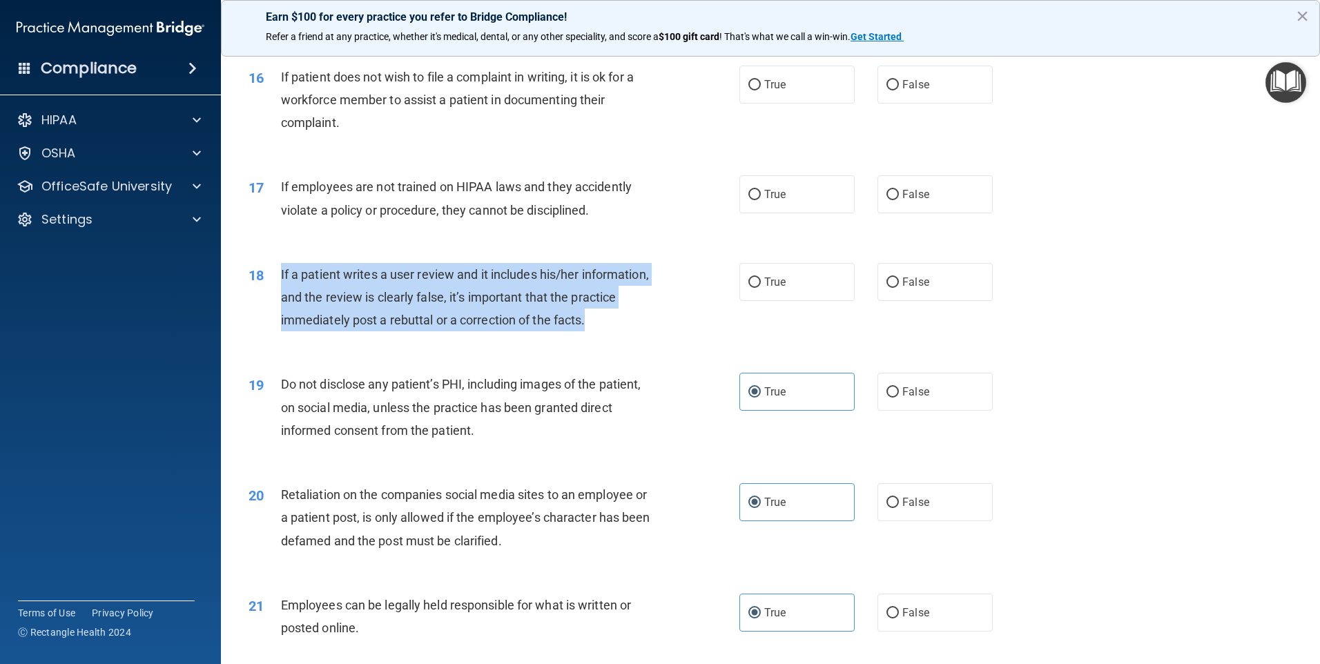
drag, startPoint x: 637, startPoint y: 338, endPoint x: 280, endPoint y: 299, distance: 359.7
click at [280, 299] on div "18 If a patient writes a user review and it includes his/her information, and t…" at bounding box center [494, 301] width 532 height 76
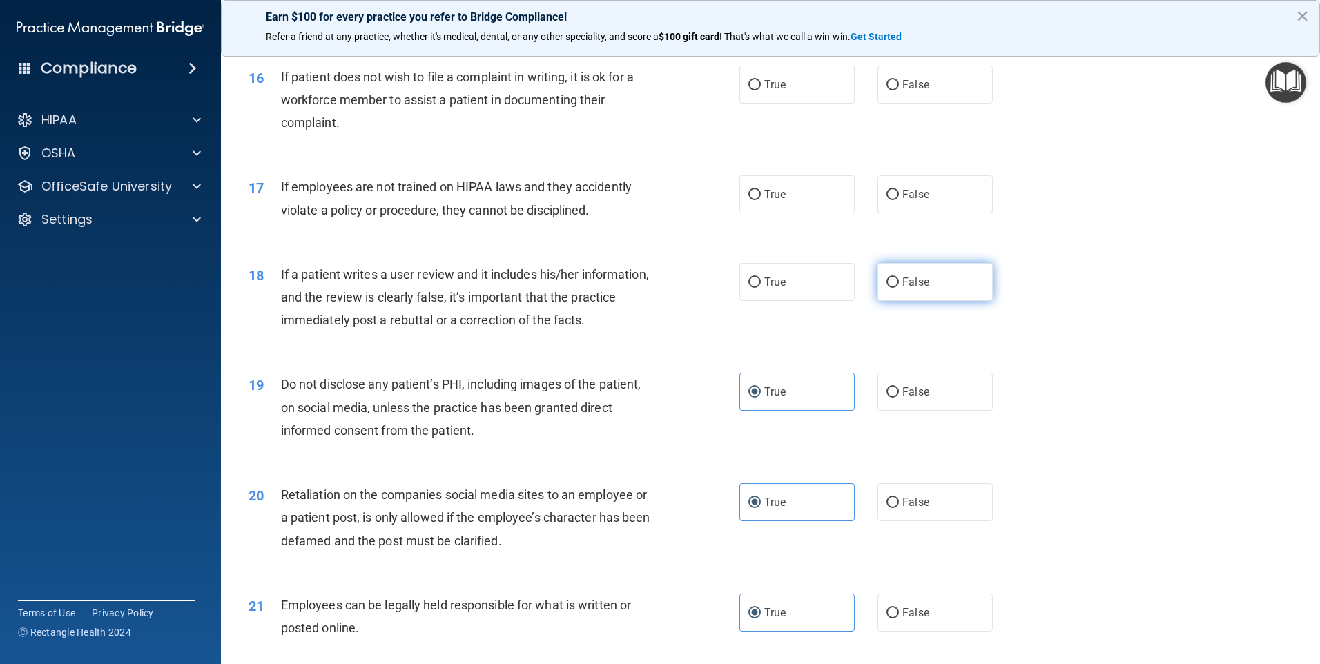
click at [902, 289] on span "False" at bounding box center [915, 281] width 27 height 13
click at [899, 288] on input "False" at bounding box center [892, 282] width 12 height 10
radio input "true"
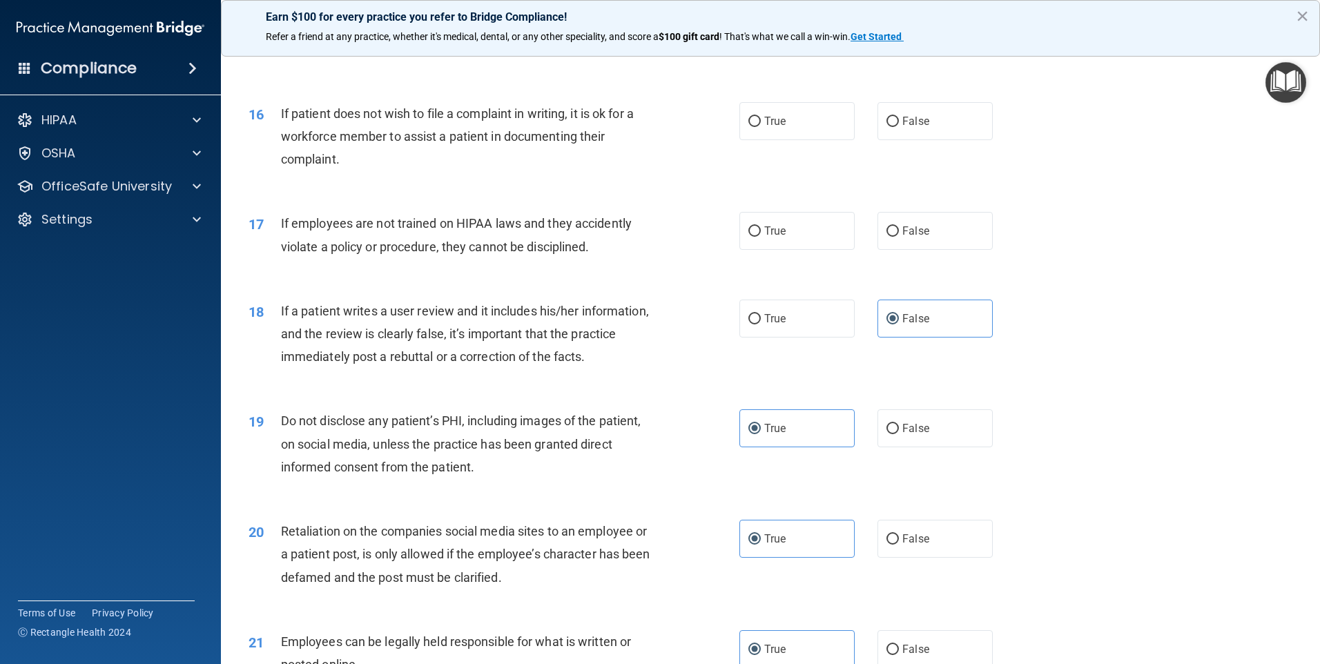
scroll to position [1674, 0]
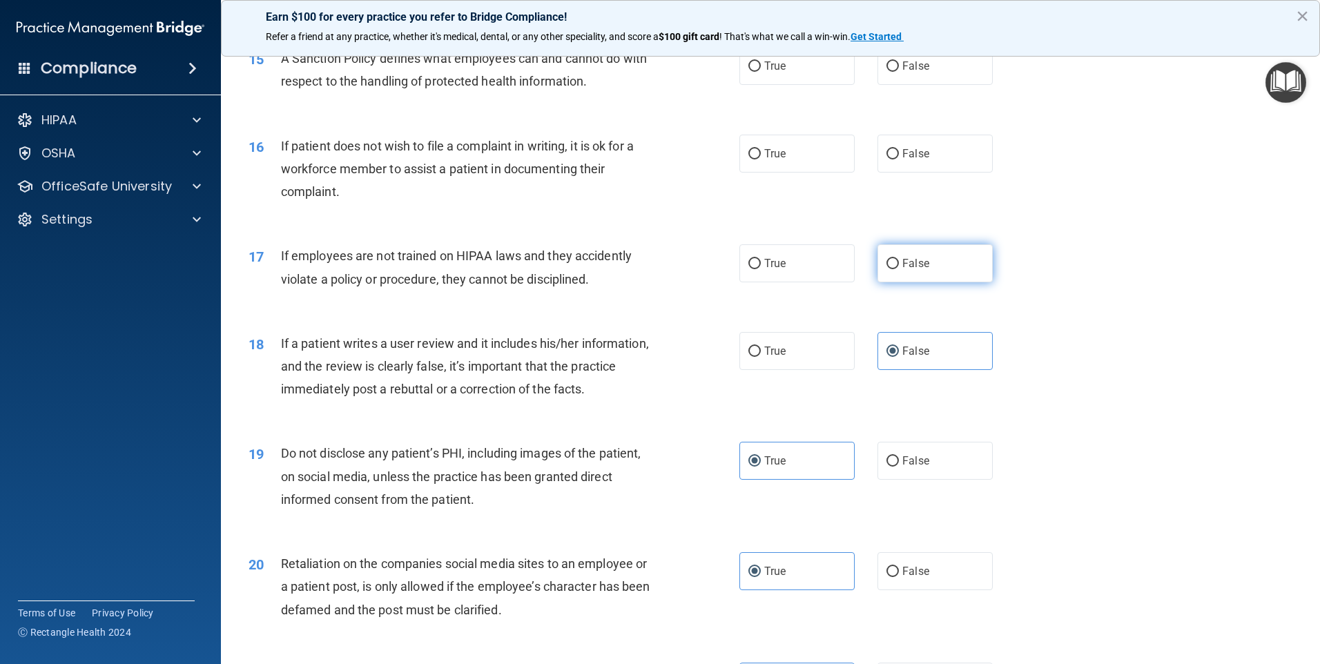
click at [906, 270] on span "False" at bounding box center [915, 263] width 27 height 13
click at [899, 269] on input "False" at bounding box center [892, 264] width 12 height 10
radio input "true"
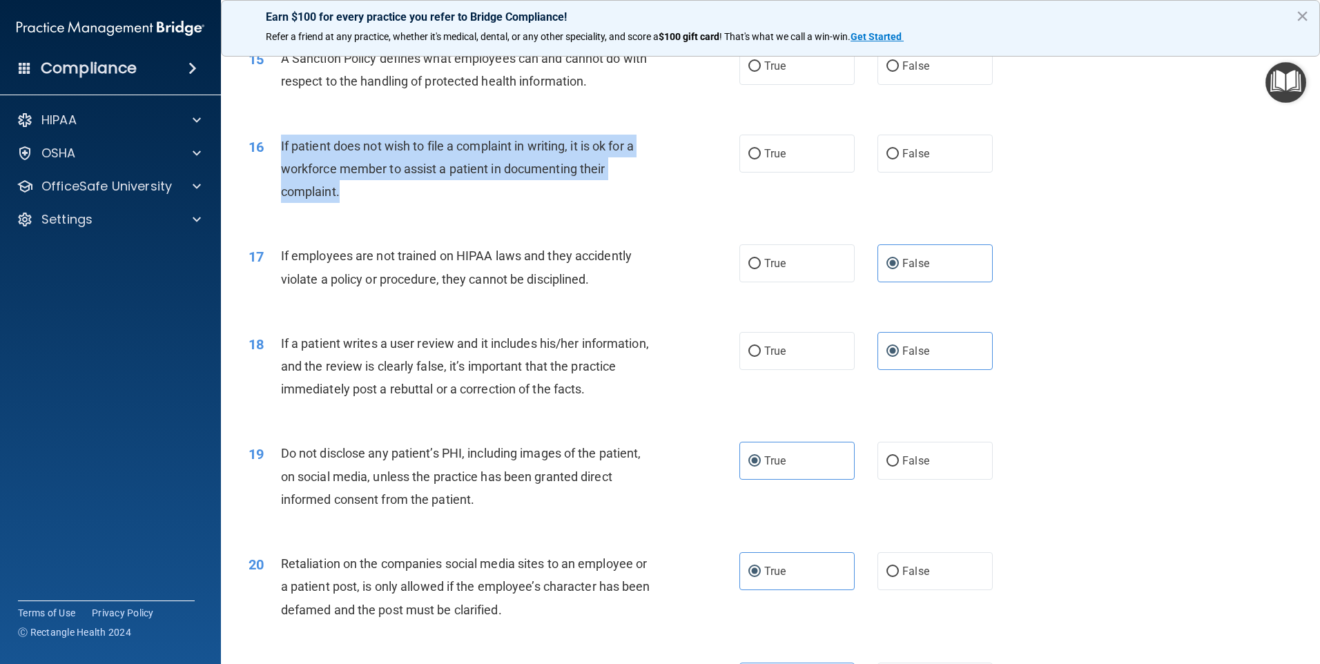
drag, startPoint x: 330, startPoint y: 204, endPoint x: 278, endPoint y: 179, distance: 57.4
click at [278, 179] on div "16 If patient does not wish to file a complaint in writing, it is ok for a work…" at bounding box center [494, 173] width 532 height 76
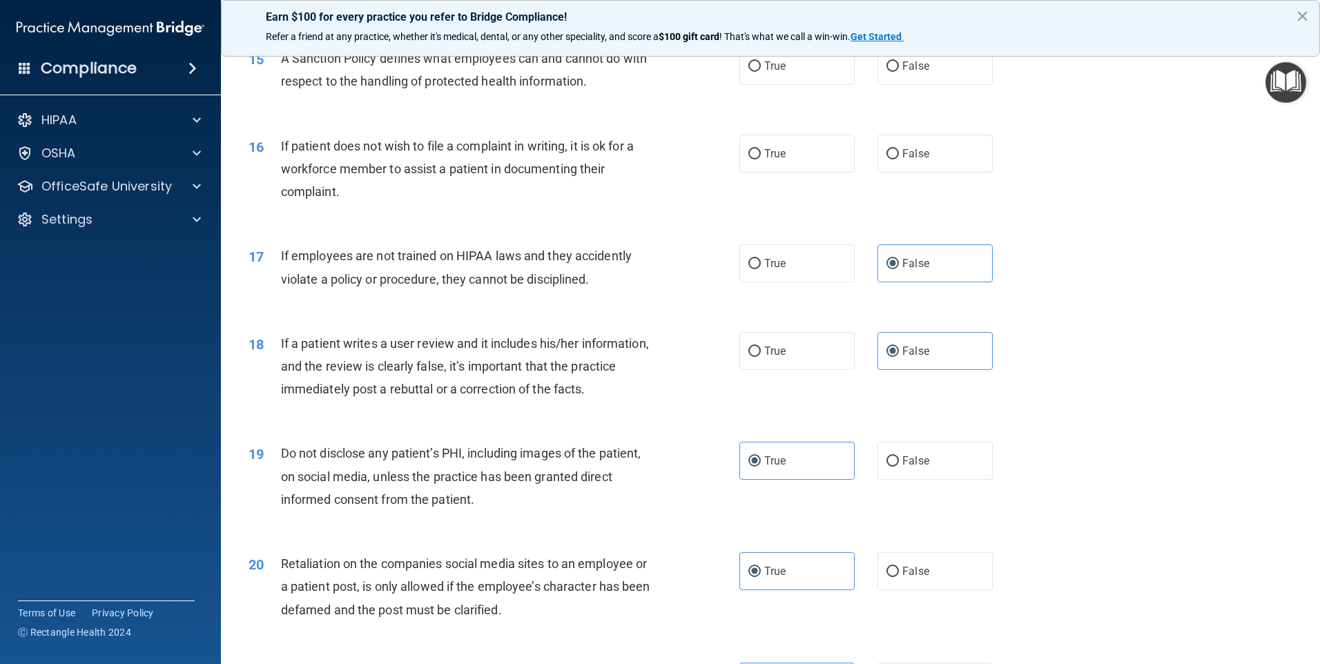
click at [656, 228] on div "16 If patient does not wish to file a complaint in writing, it is ok for a work…" at bounding box center [770, 172] width 1064 height 110
